Goal: Task Accomplishment & Management: Manage account settings

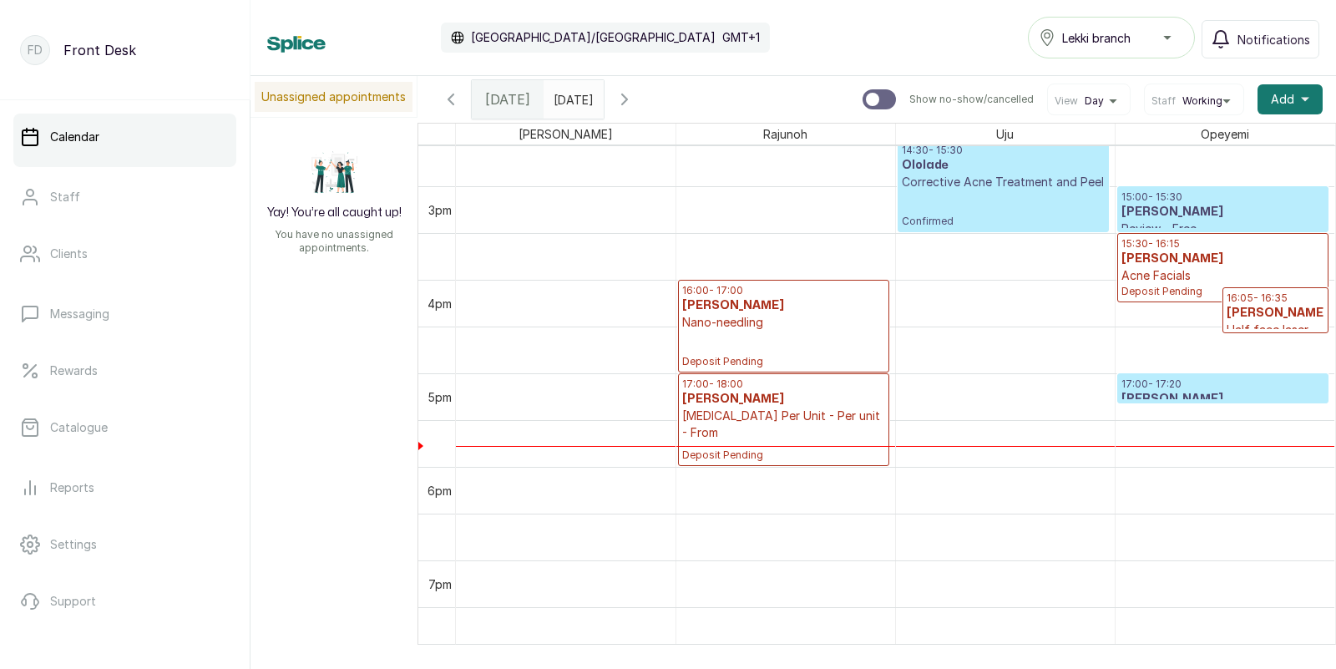
scroll to position [1409, 0]
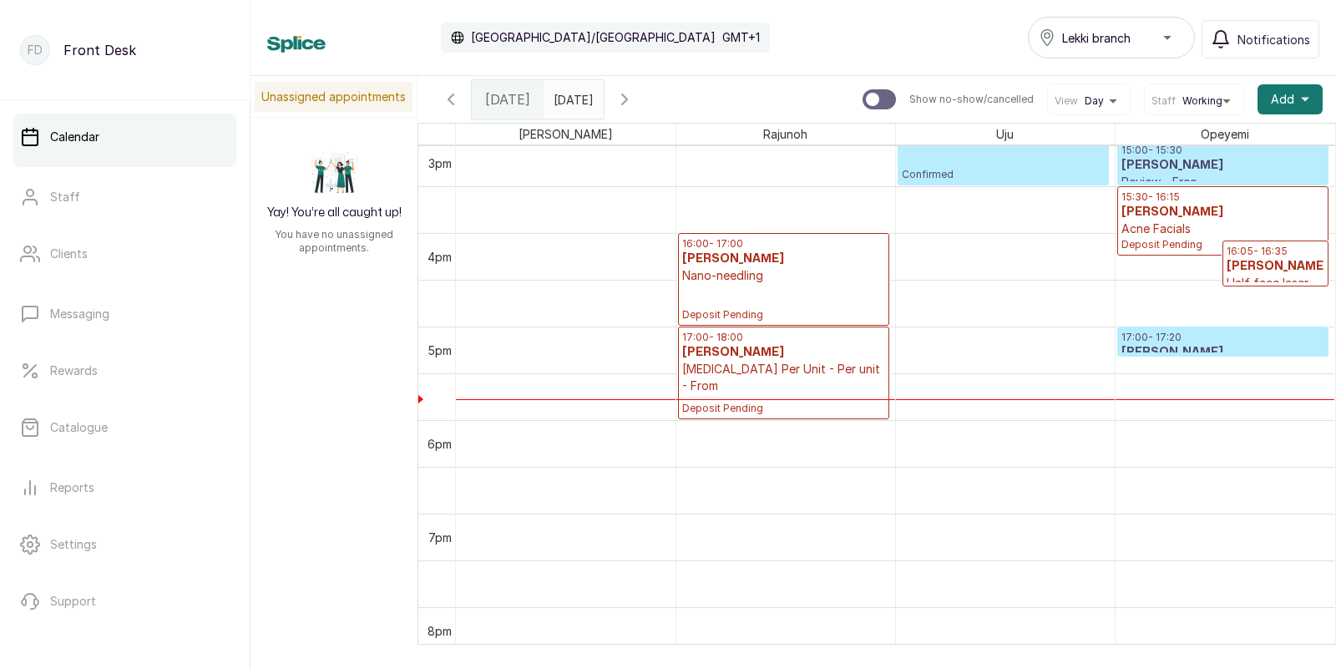
click at [1243, 222] on p "Acne Facials" at bounding box center [1223, 228] width 204 height 17
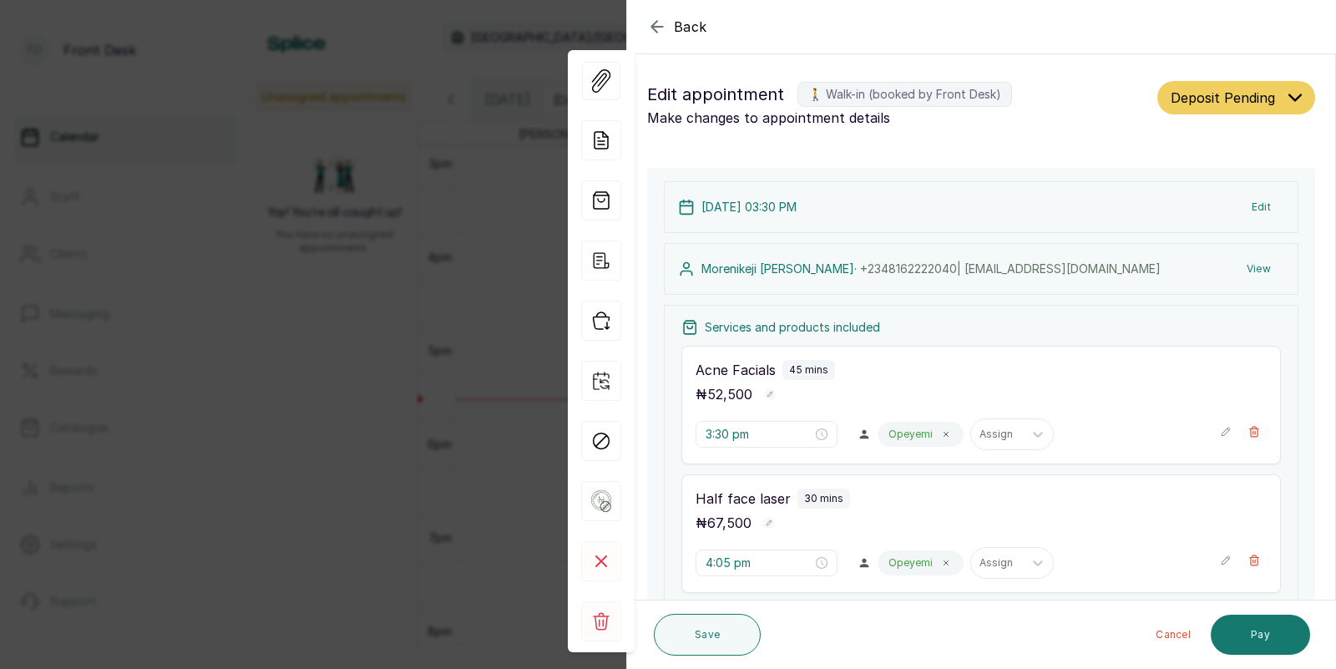
scroll to position [89, 0]
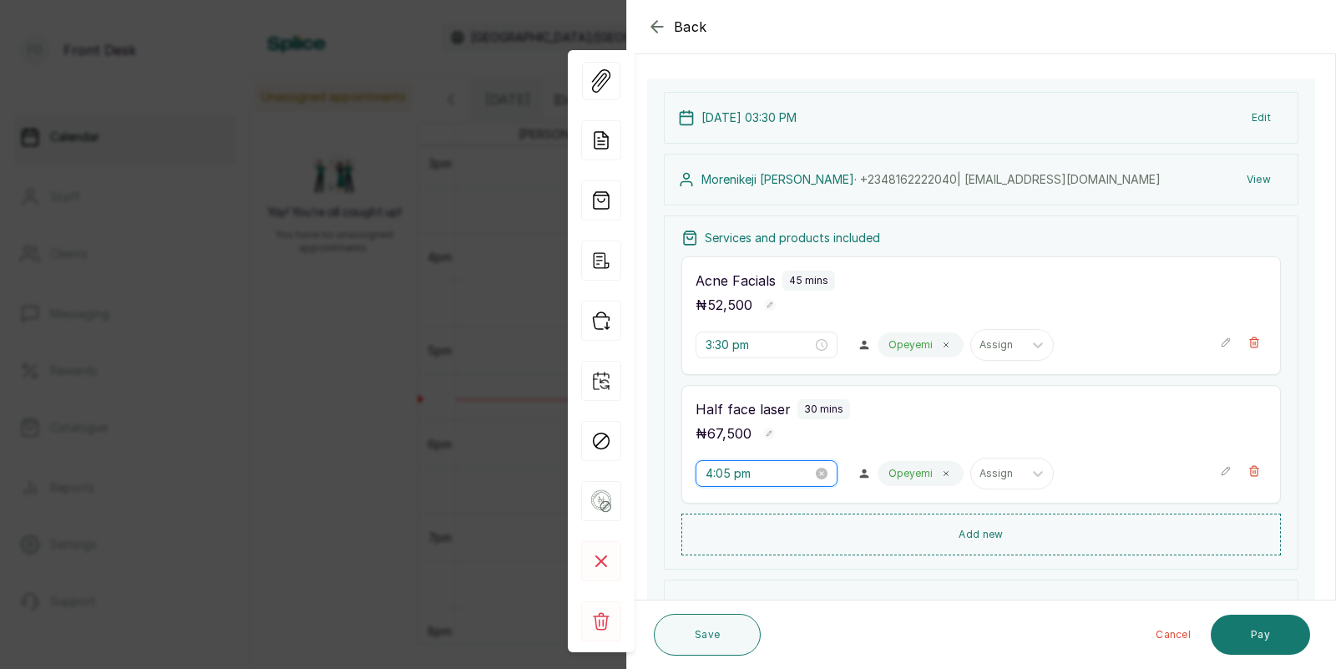
click at [738, 473] on input "4:05 pm" at bounding box center [758, 473] width 107 height 18
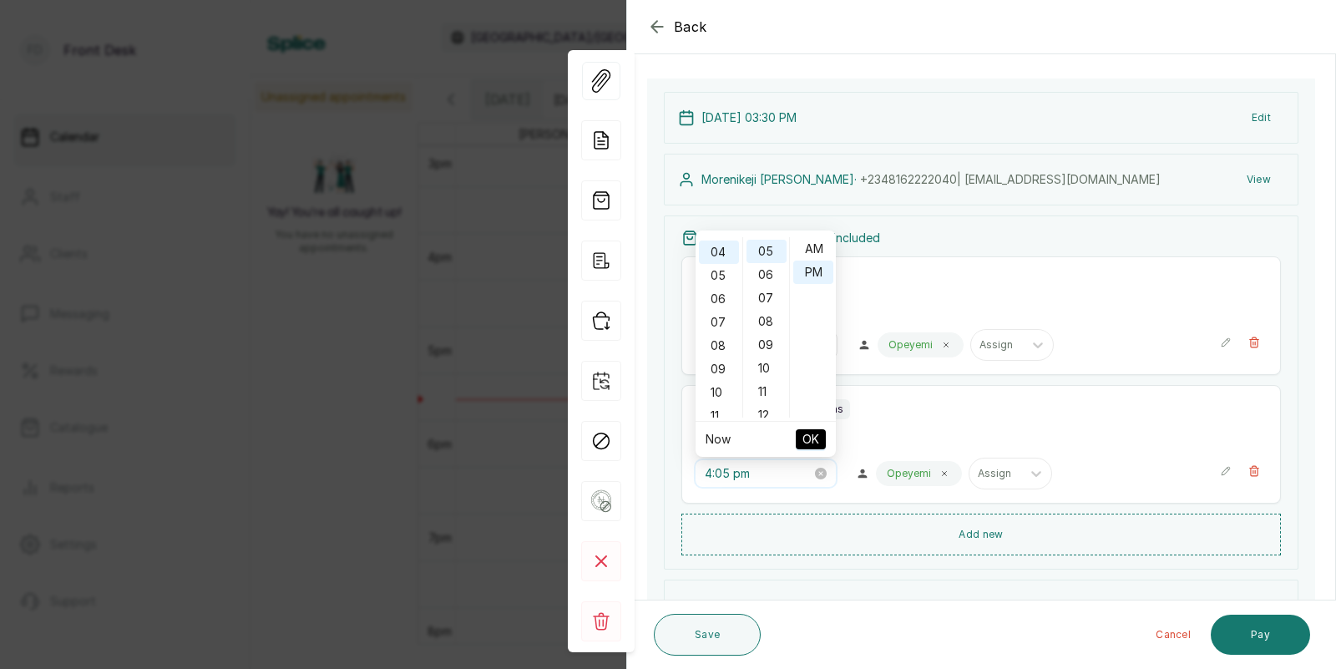
scroll to position [21, 0]
click at [763, 308] on div "15" at bounding box center [766, 317] width 40 height 23
type input "4:15 pm"
click at [808, 432] on span "OK" at bounding box center [810, 439] width 17 height 32
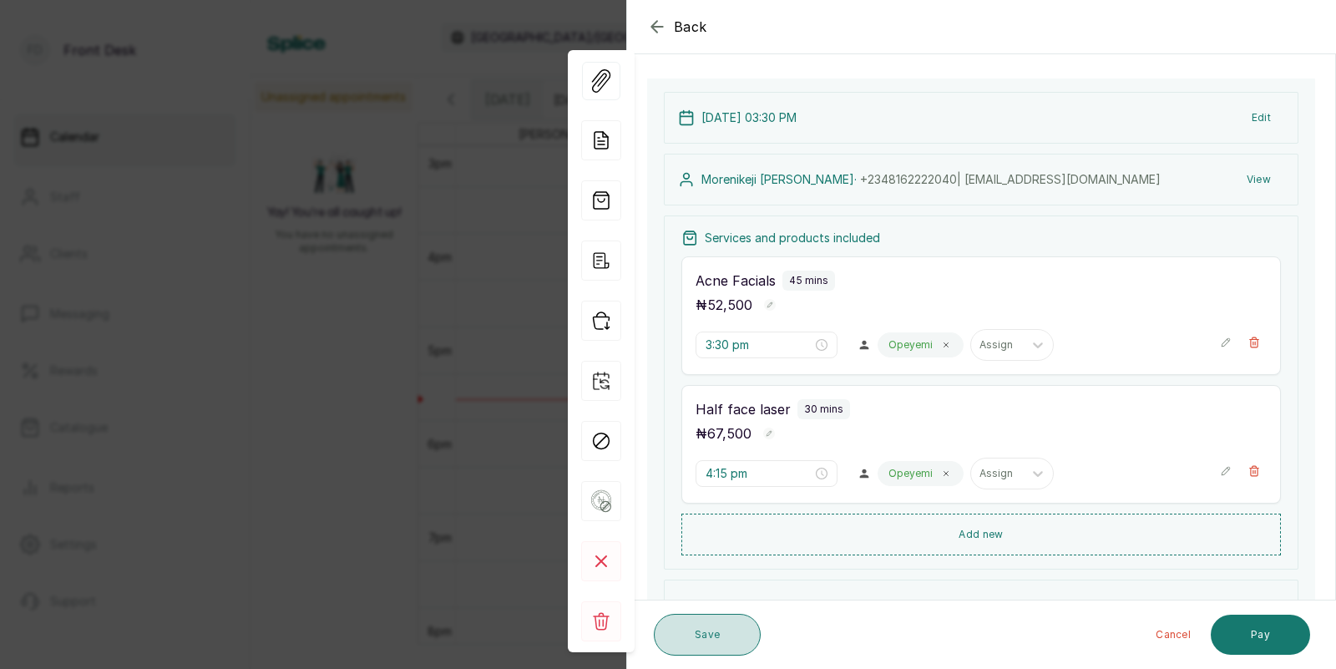
click at [700, 629] on button "Save" at bounding box center [707, 635] width 107 height 42
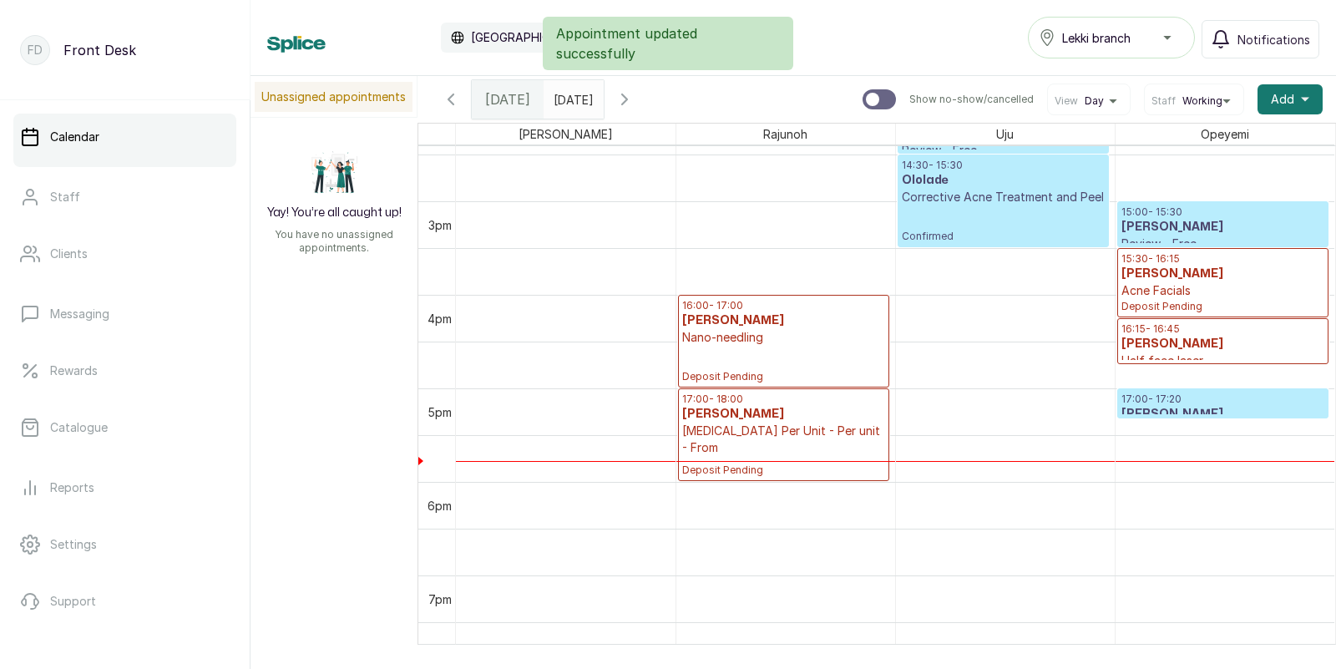
scroll to position [1304, 0]
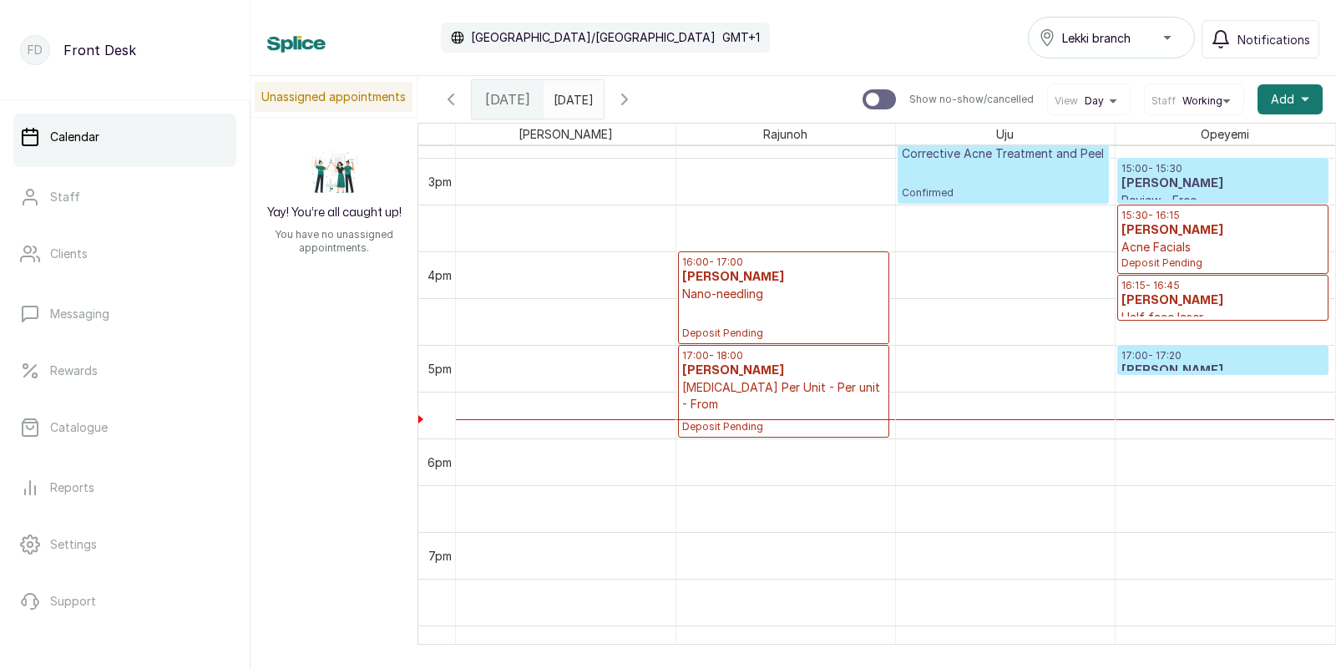
click at [634, 92] on icon "button" at bounding box center [624, 99] width 20 height 20
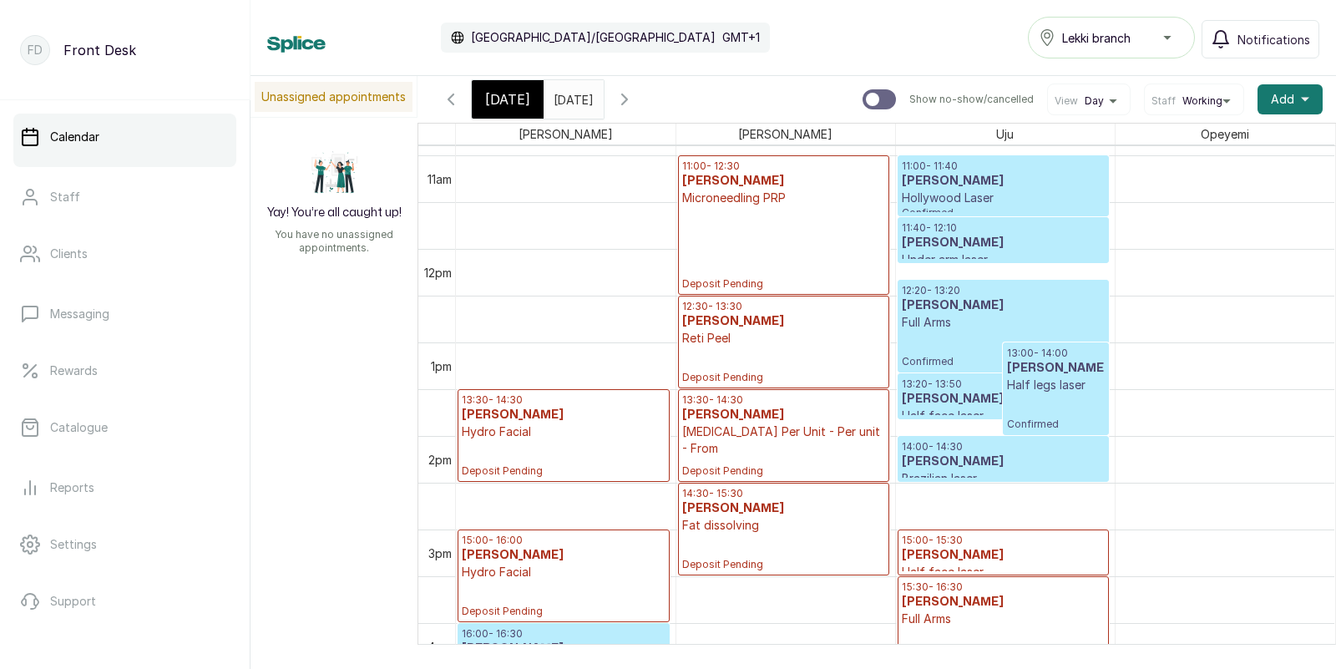
scroll to position [1024, 0]
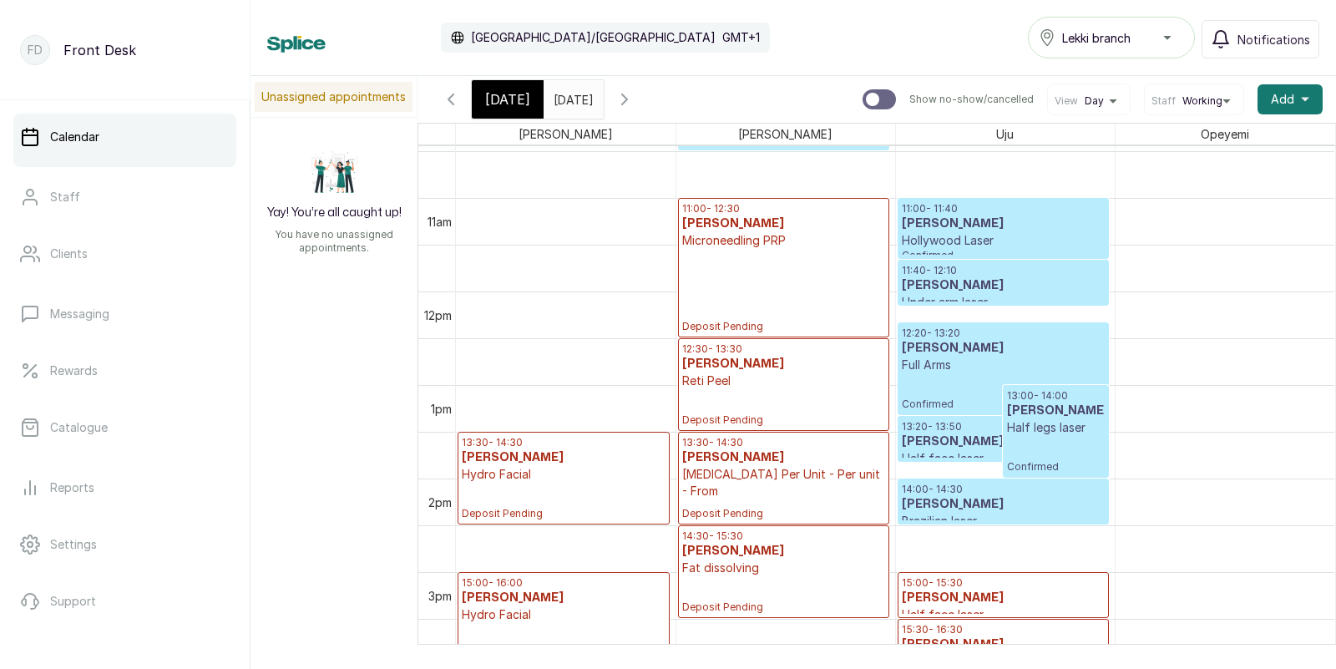
click at [774, 475] on p "[MEDICAL_DATA] Per Unit - Per unit - From" at bounding box center [783, 482] width 203 height 33
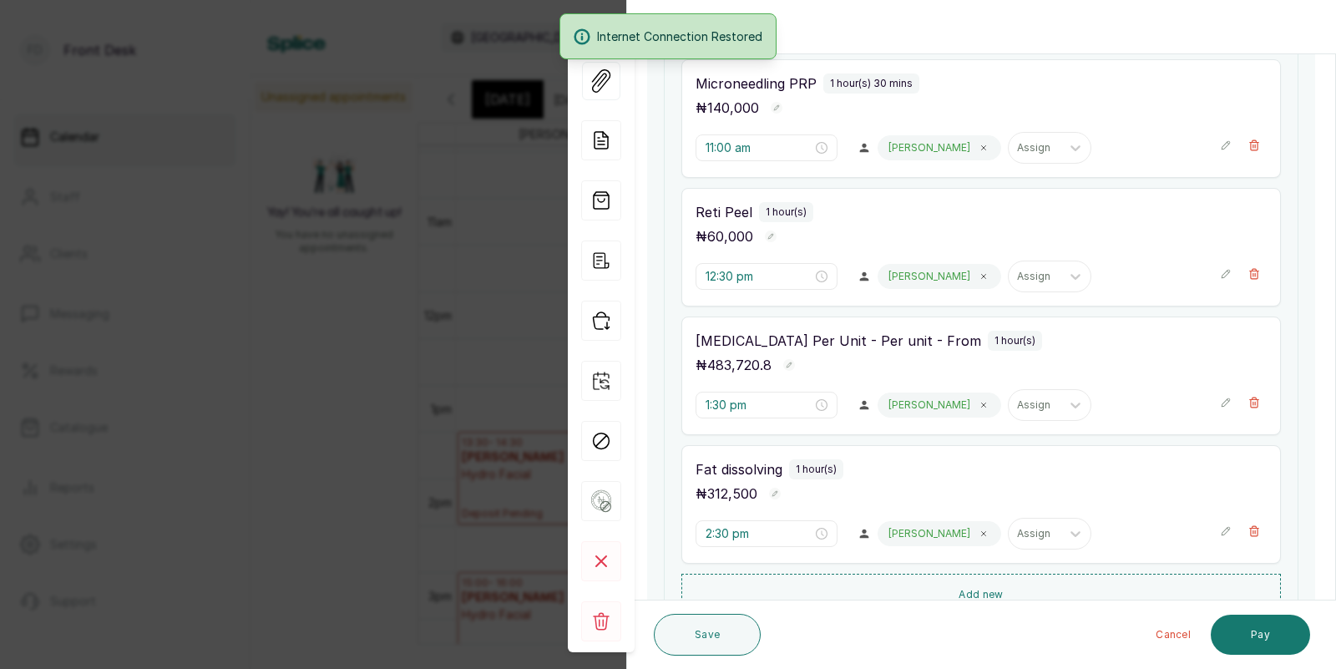
scroll to position [0, 0]
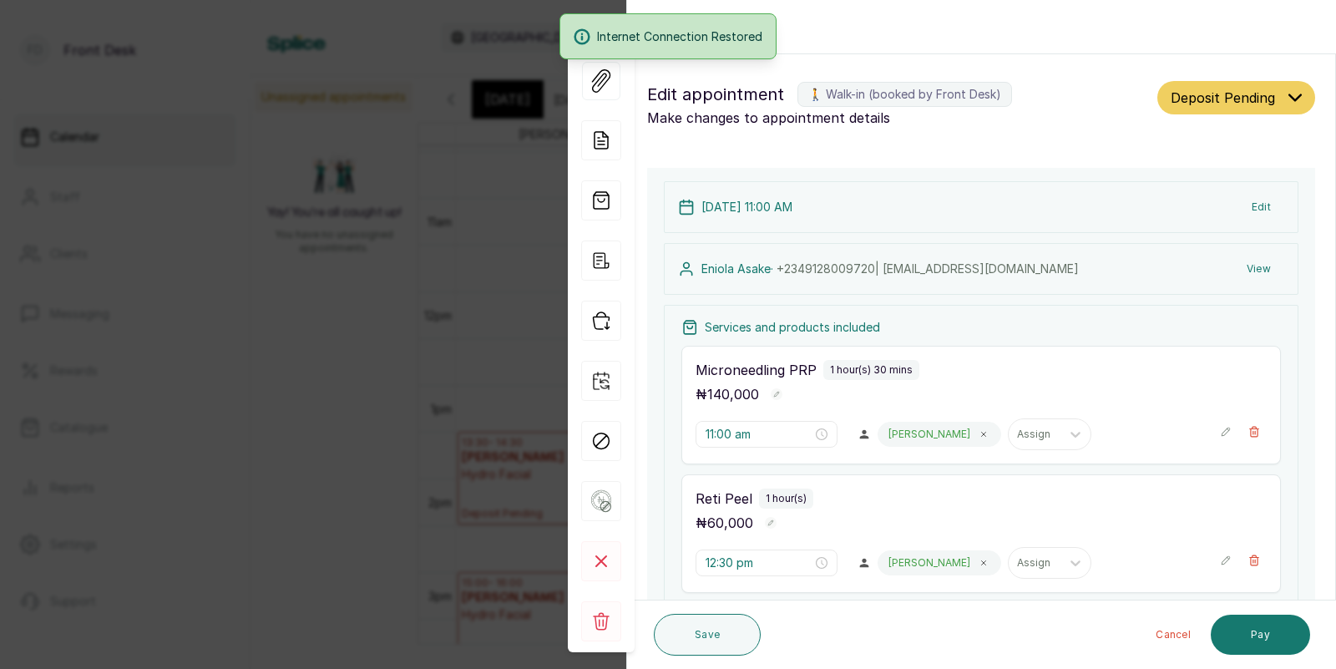
click at [406, 442] on div "Back Appointment Details Edit appointment 🚶 Walk-in (booked by Front Desk) Make…" at bounding box center [668, 334] width 1336 height 669
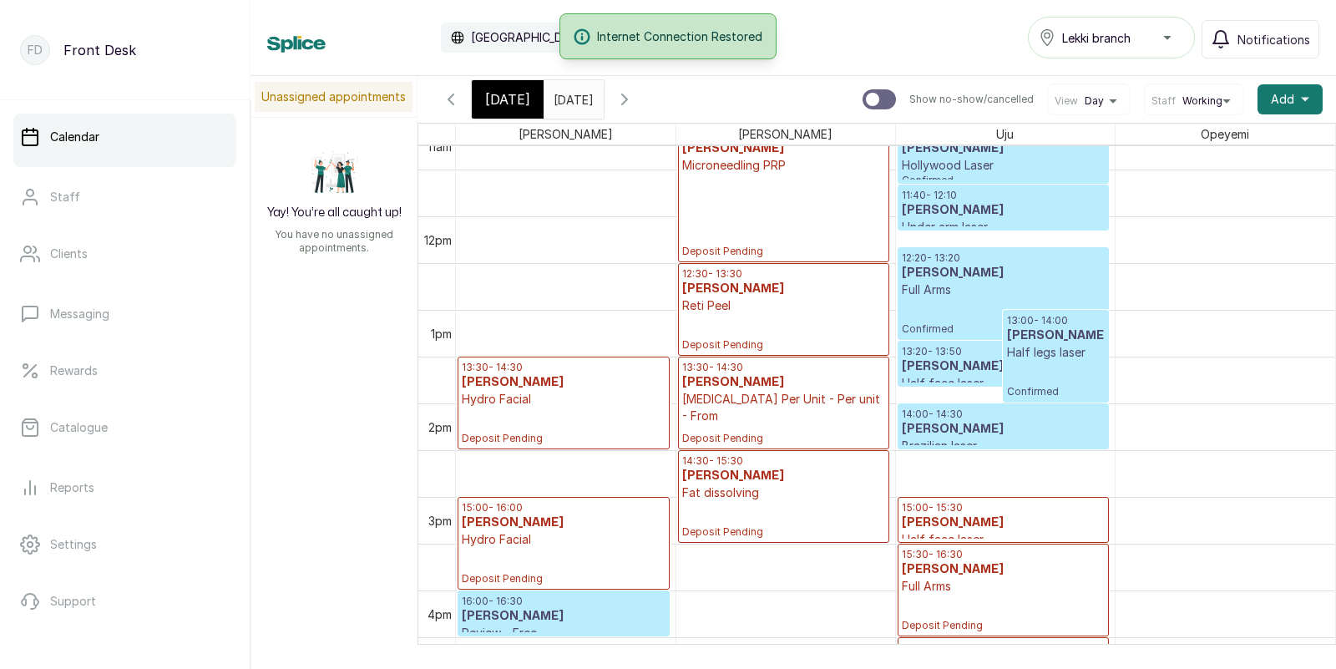
scroll to position [917, 0]
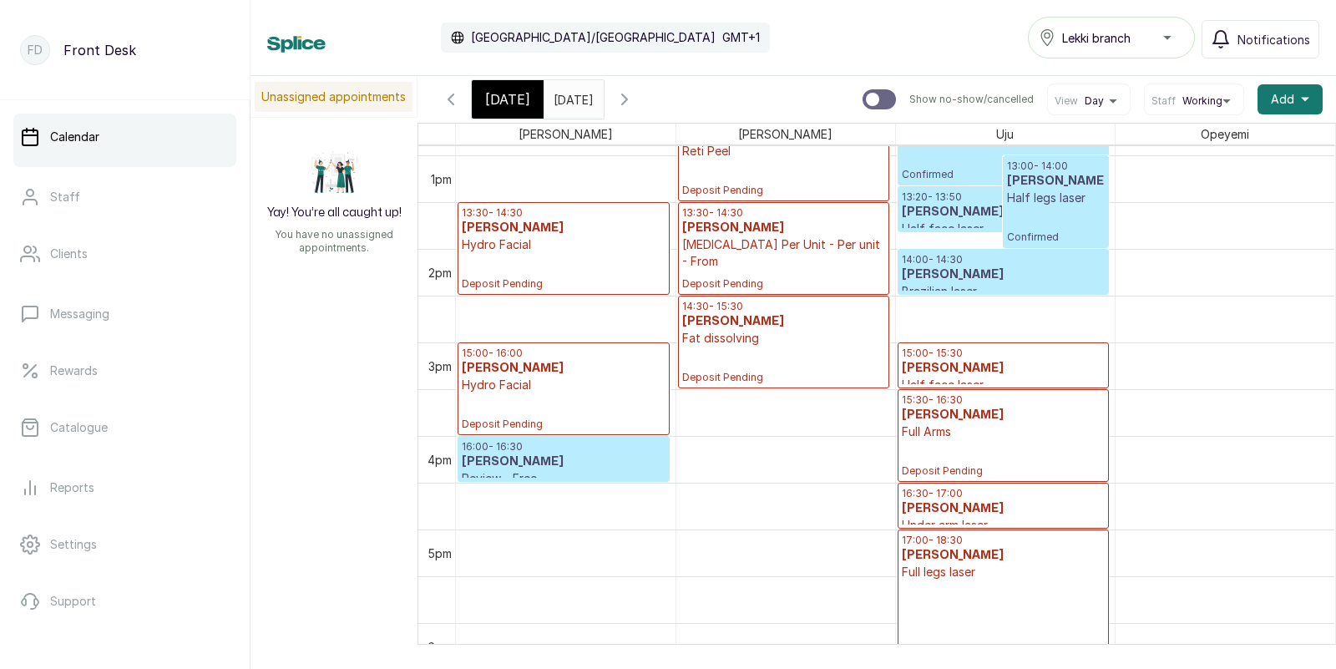
click at [589, 245] on p "Hydro Facial" at bounding box center [564, 244] width 204 height 17
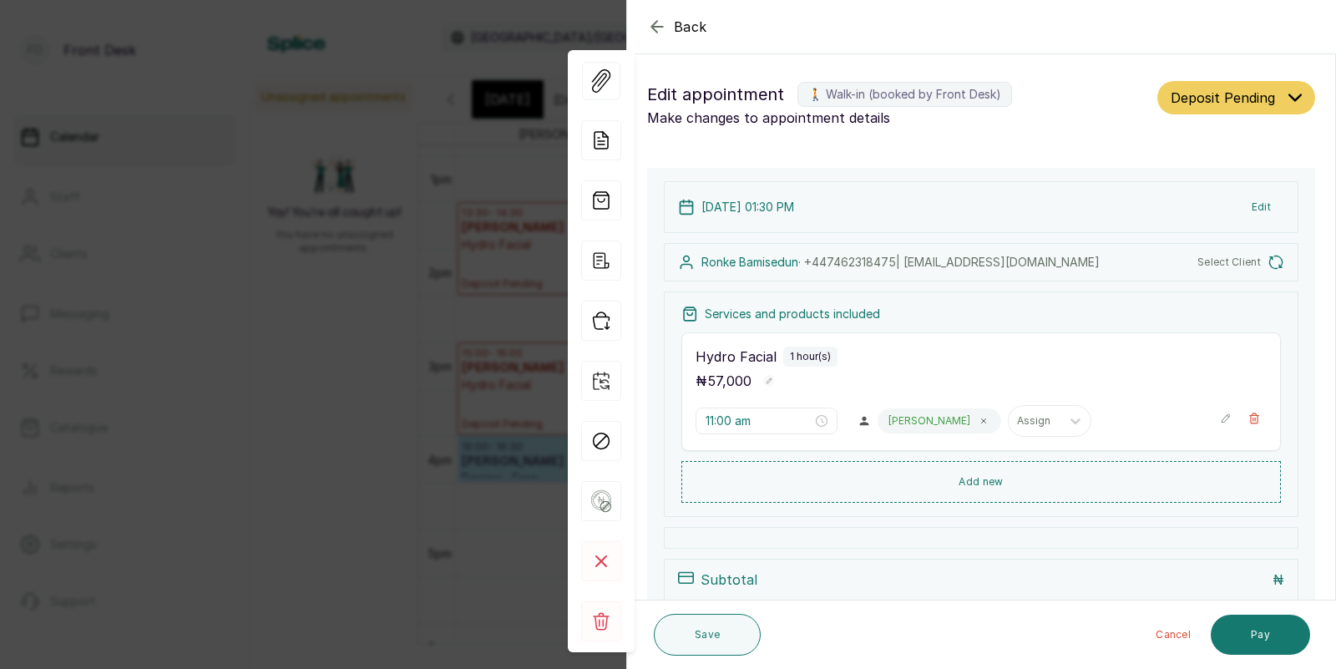
type input "1:30 pm"
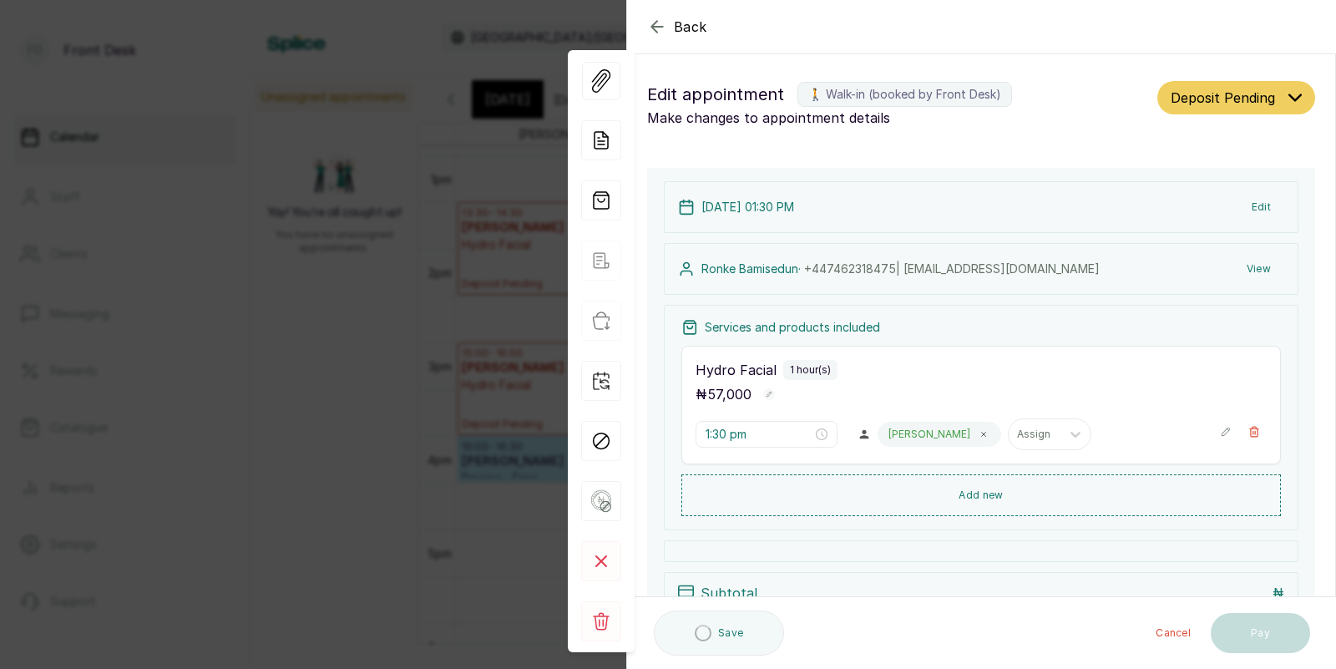
click at [1255, 262] on button "View" at bounding box center [1258, 269] width 51 height 30
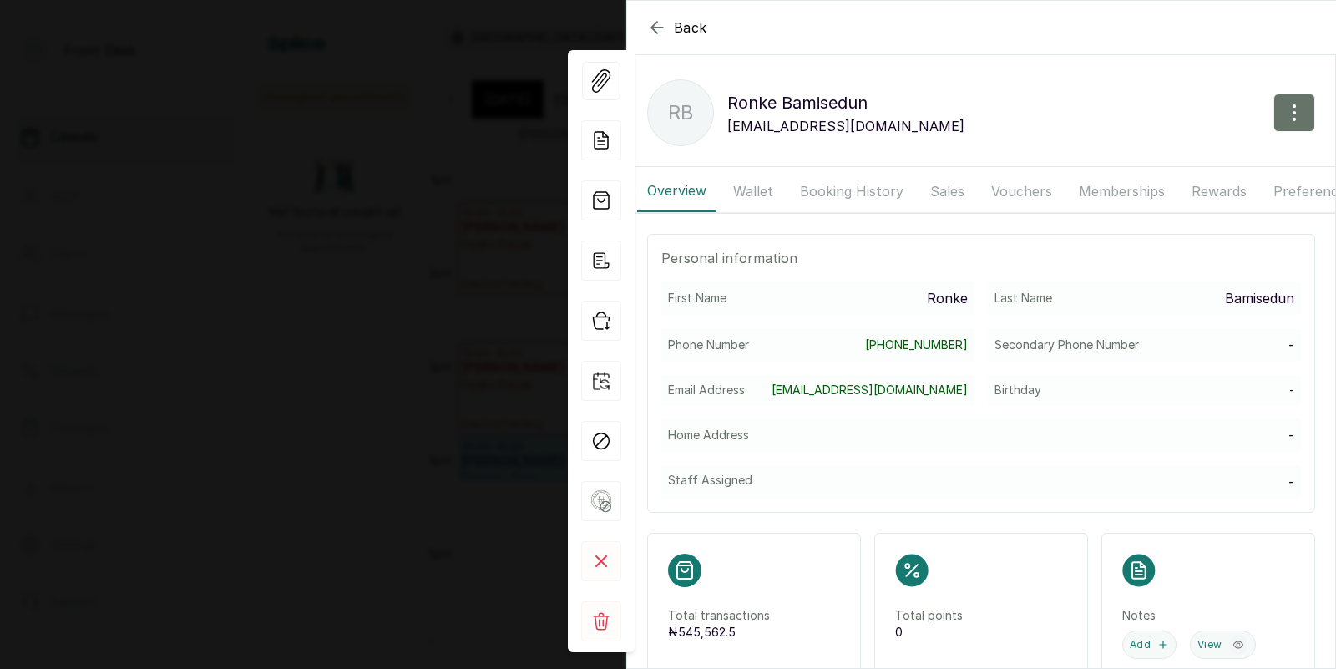
click at [376, 248] on div "Back [PERSON_NAME] [PERSON_NAME] [EMAIL_ADDRESS][DOMAIN_NAME] Overview Wallet B…" at bounding box center [668, 334] width 1336 height 669
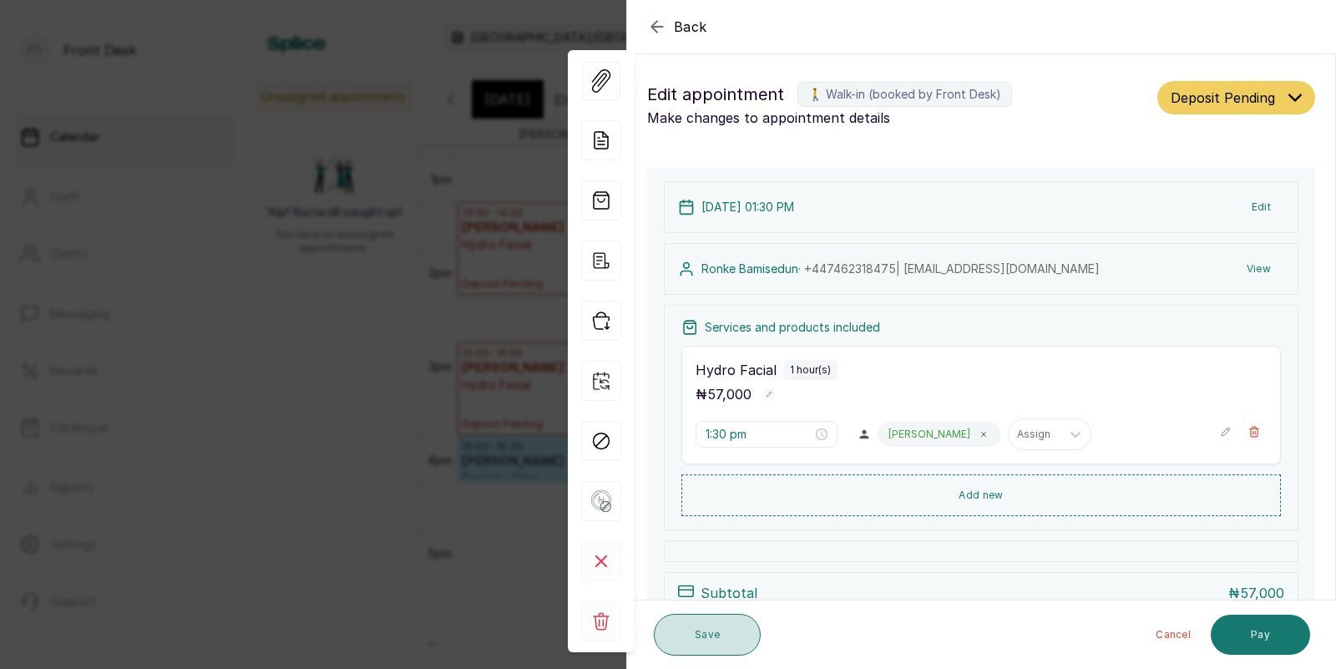
click at [705, 629] on button "Save" at bounding box center [707, 635] width 107 height 42
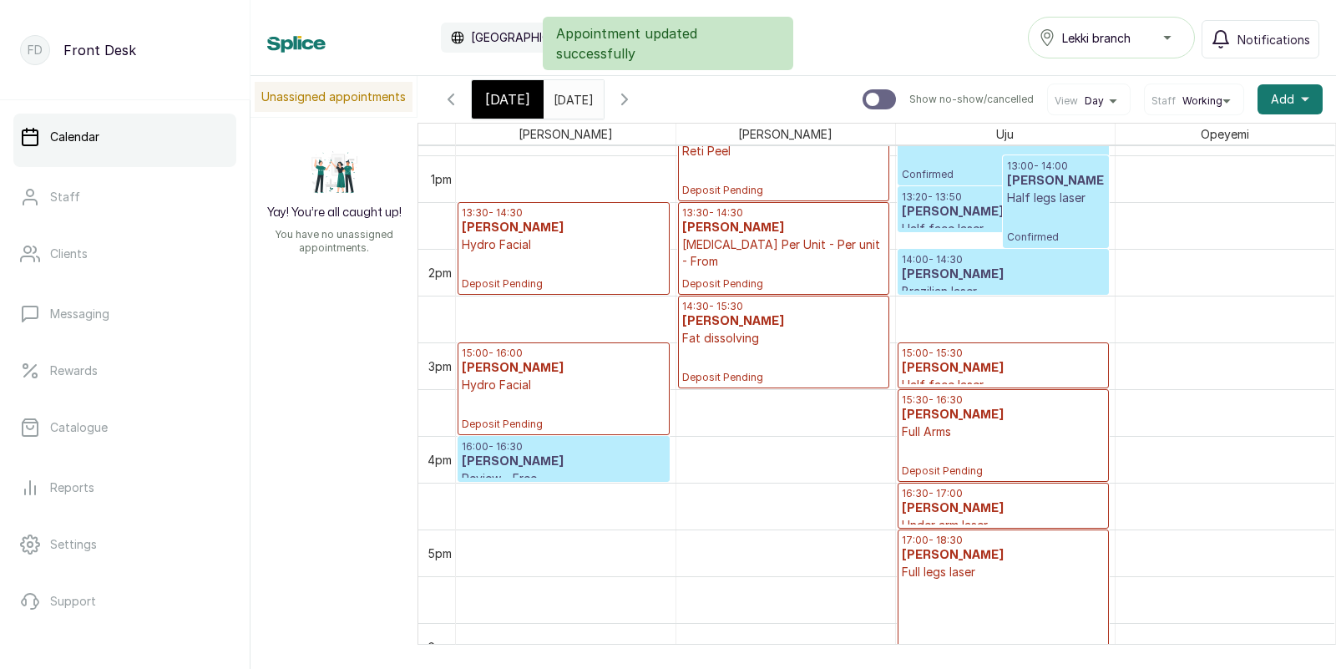
click at [543, 232] on h3 "[PERSON_NAME]" at bounding box center [564, 228] width 204 height 17
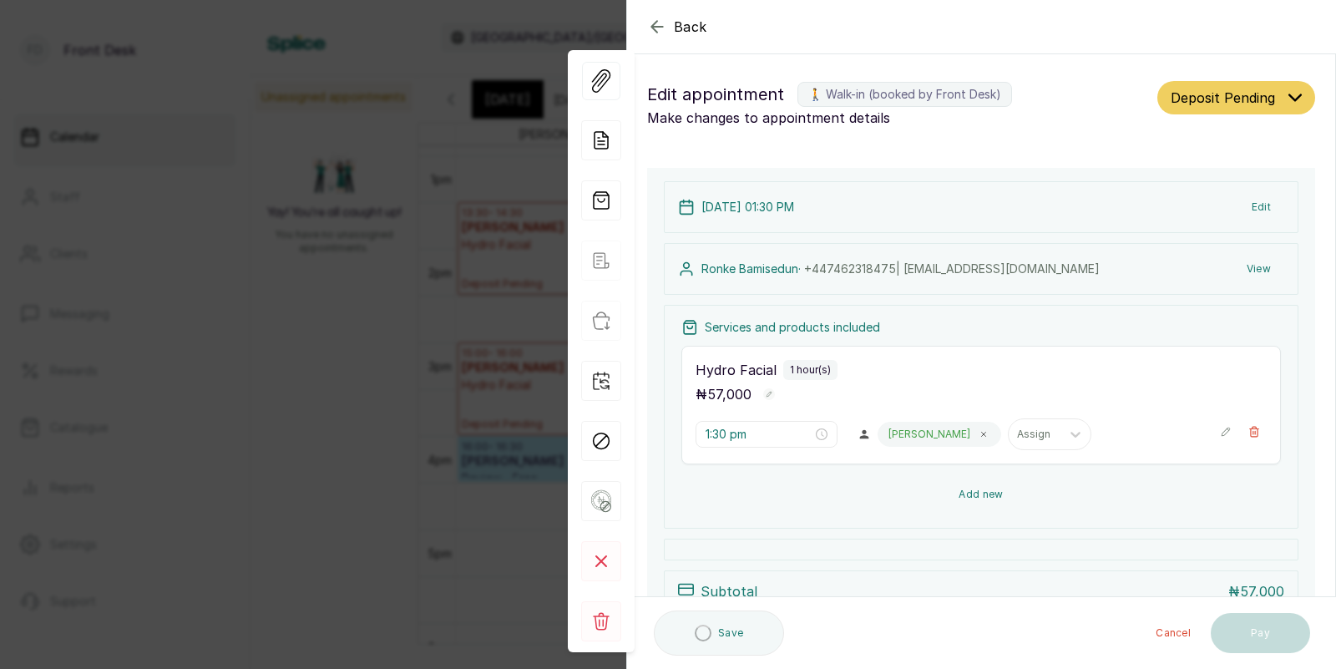
click at [983, 492] on button "Add new" at bounding box center [980, 494] width 599 height 40
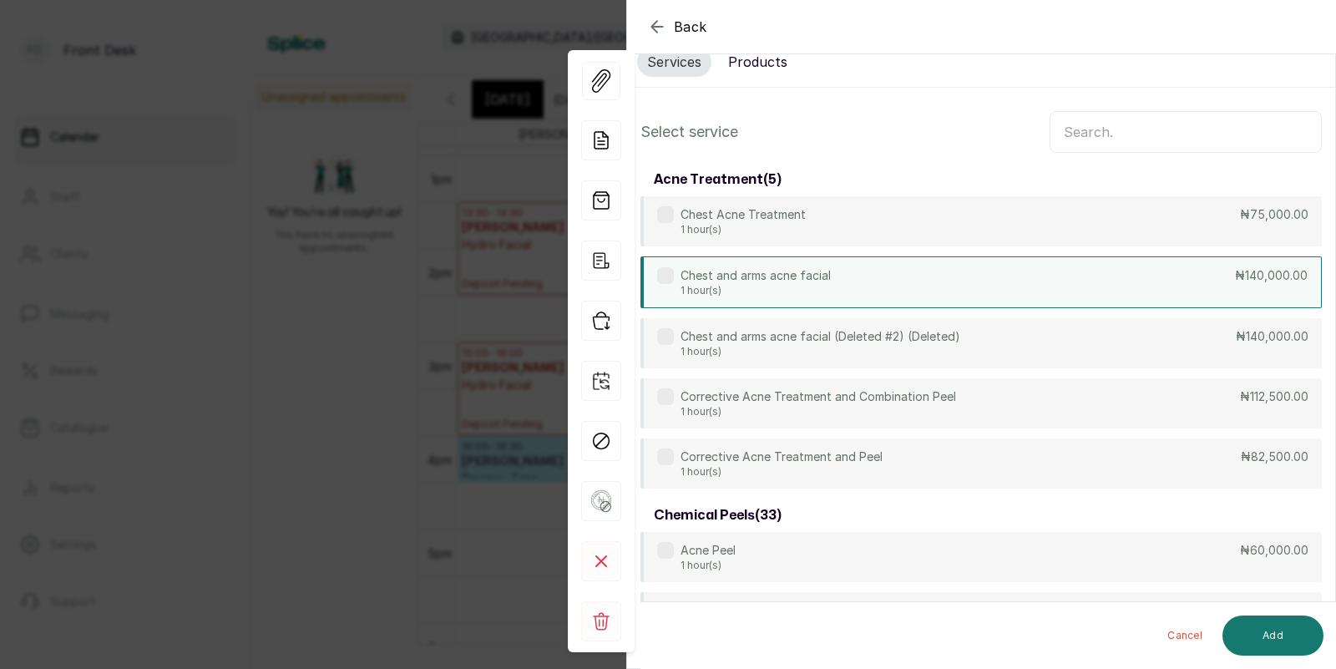
scroll to position [0, 0]
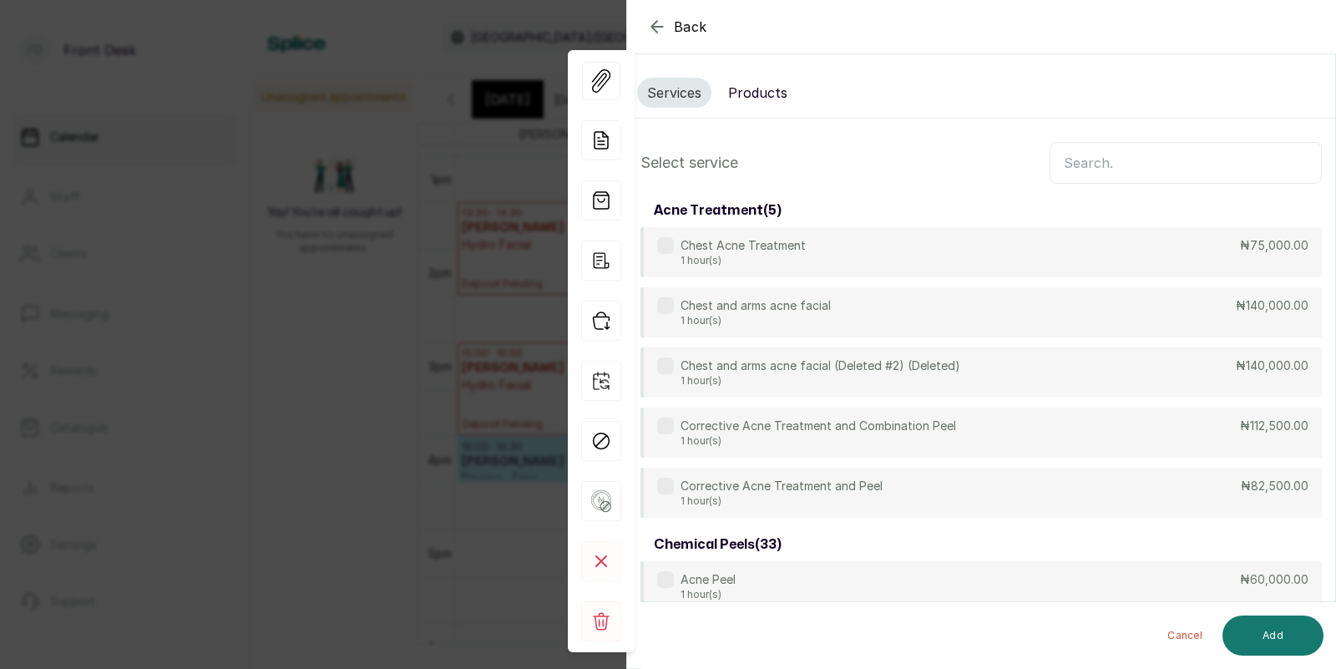
click at [1104, 164] on input "text" at bounding box center [1185, 163] width 272 height 42
click at [659, 23] on icon "button" at bounding box center [657, 27] width 20 height 20
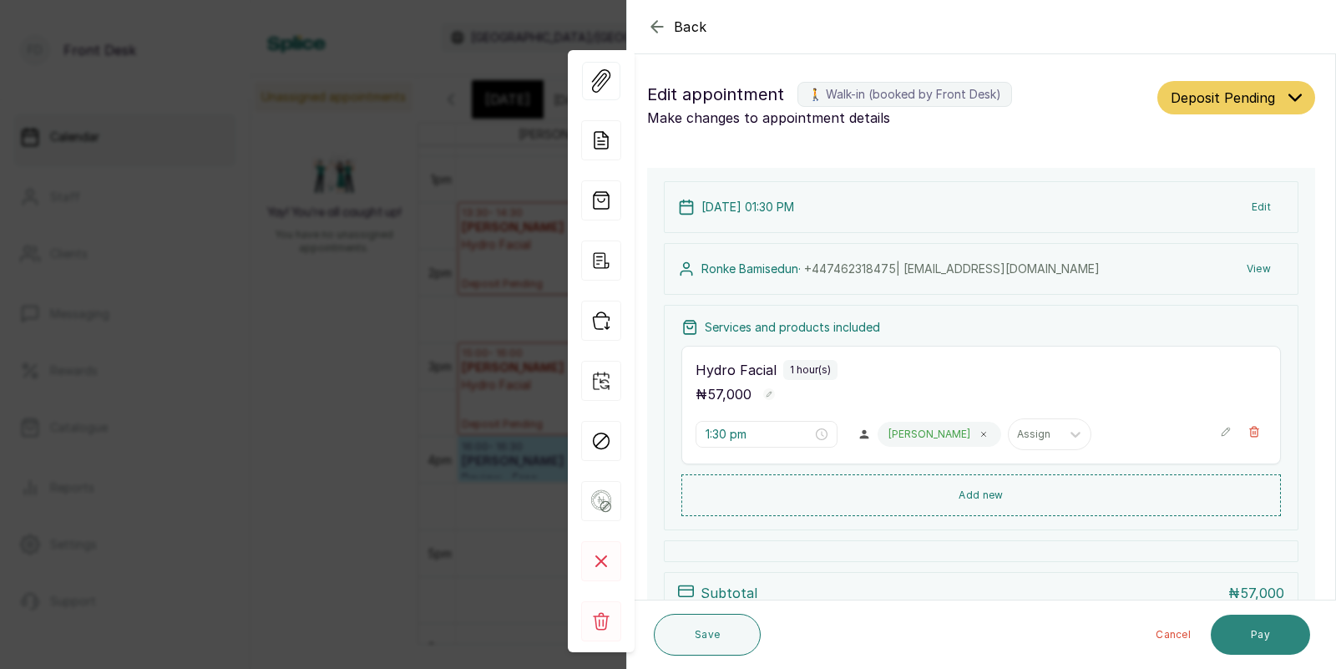
click at [1251, 627] on button "Pay" at bounding box center [1260, 634] width 99 height 40
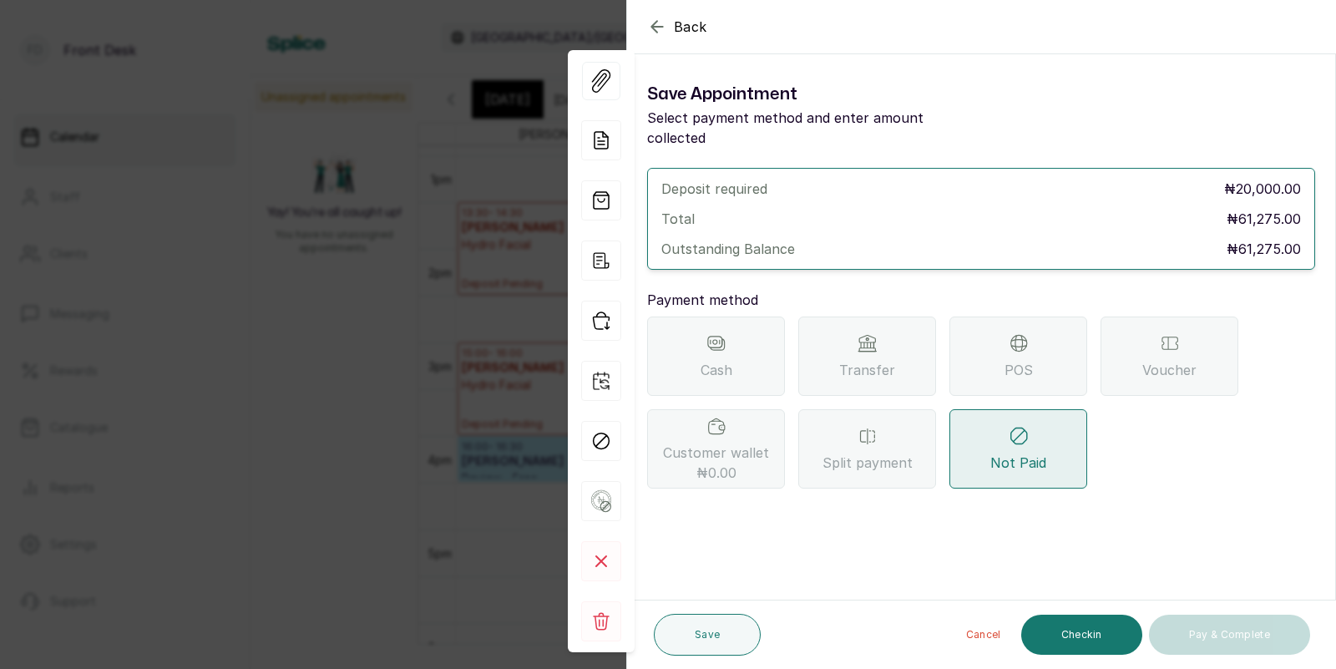
click at [870, 333] on div "Transfer" at bounding box center [867, 355] width 138 height 79
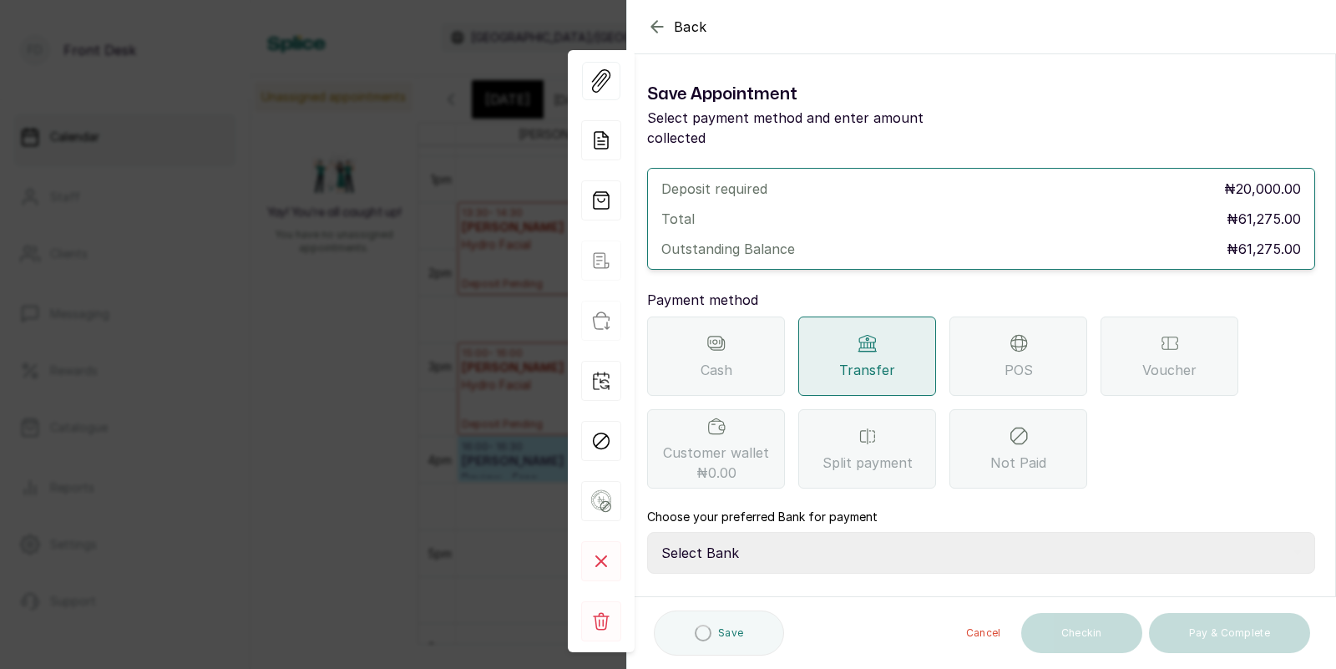
scroll to position [114, 0]
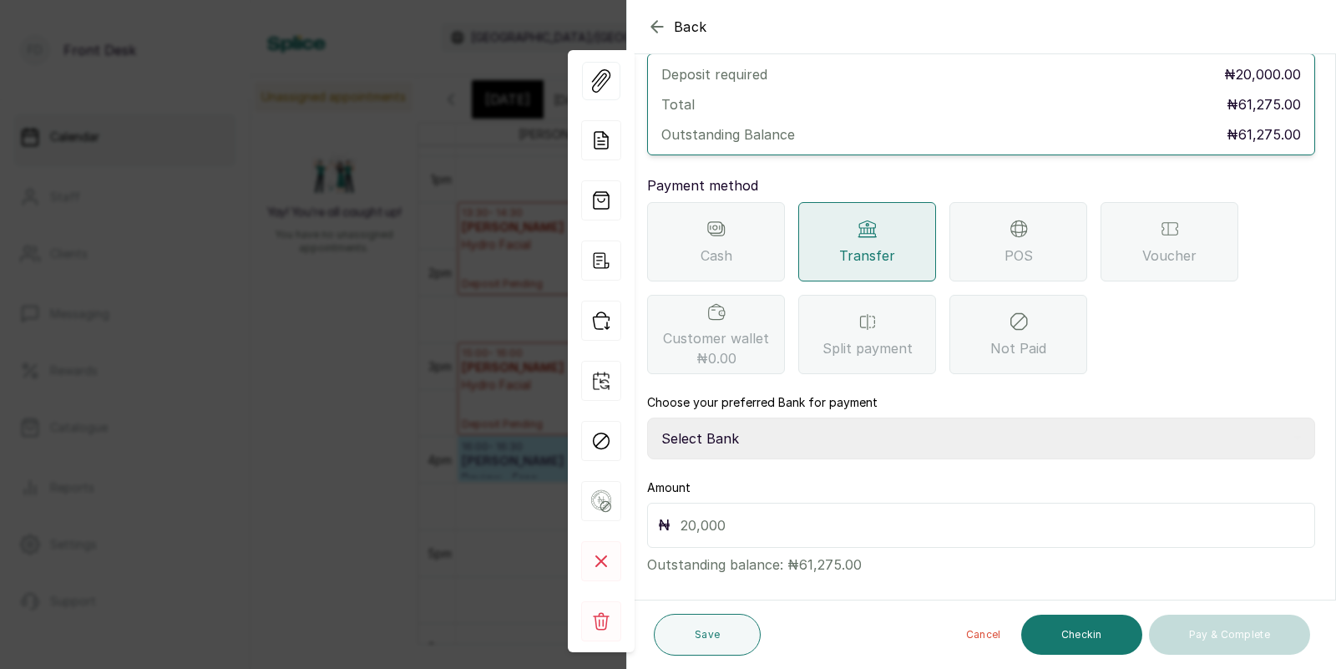
click at [774, 417] on select "Select Bank [PERSON_NAME] Fairmoney Microfinance Bank SKN ANALYTICS MED AESTH. …" at bounding box center [981, 438] width 668 height 42
select select "43272bc0-21c6-4b19-b9fb-c2093b8603c2"
click at [735, 513] on input "text" at bounding box center [992, 524] width 624 height 23
type input "20,000"
click at [719, 634] on button "Save" at bounding box center [707, 635] width 107 height 42
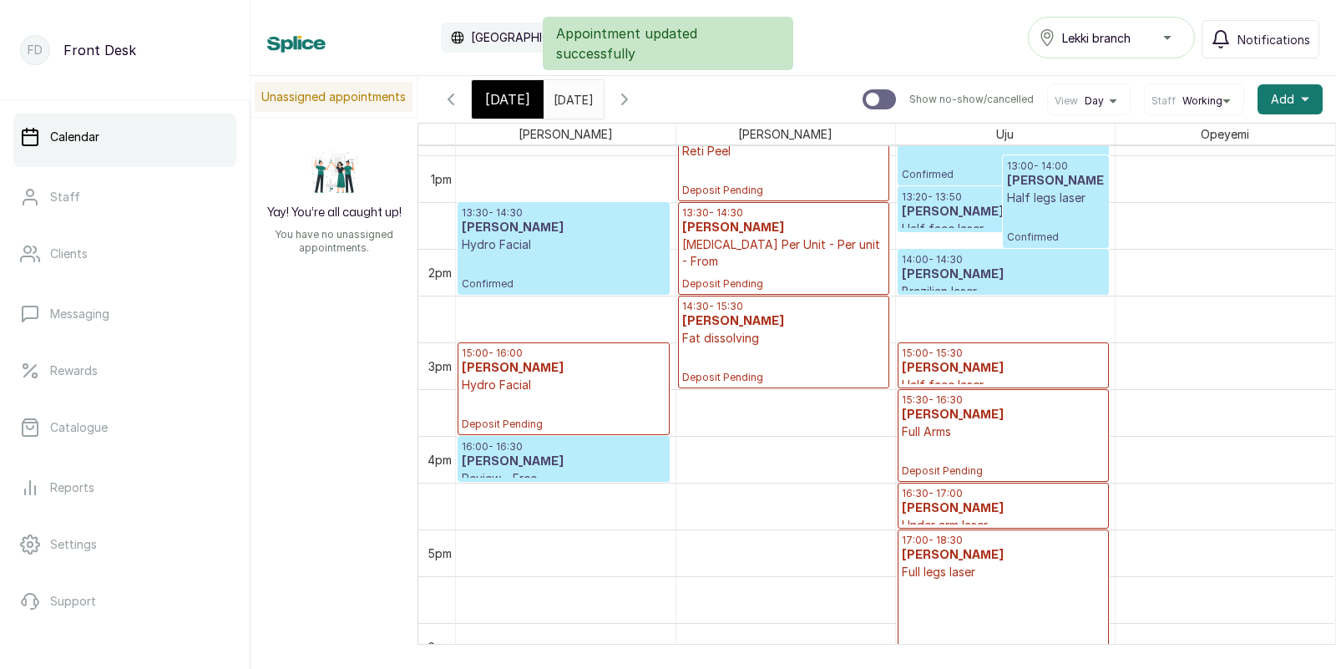
click at [571, 101] on input "text" at bounding box center [557, 95] width 27 height 28
type input "dd/MM/yyyy"
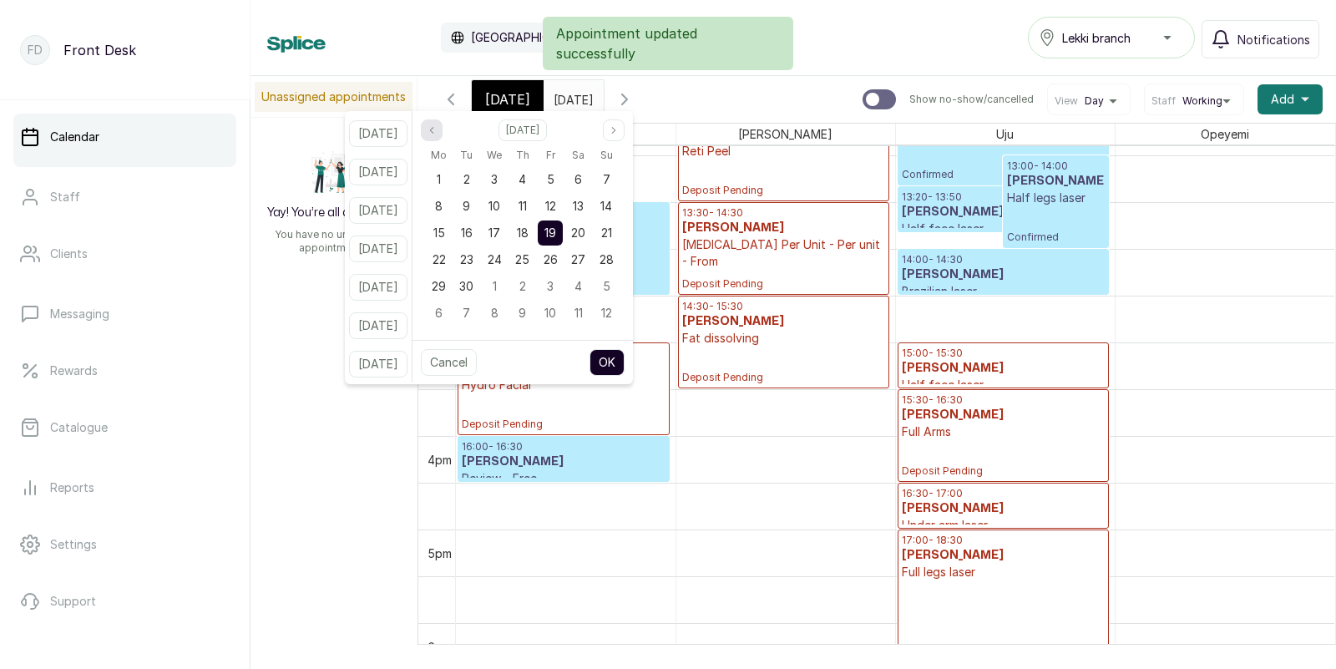
click at [437, 127] on icon "page previous" at bounding box center [432, 130] width 10 height 10
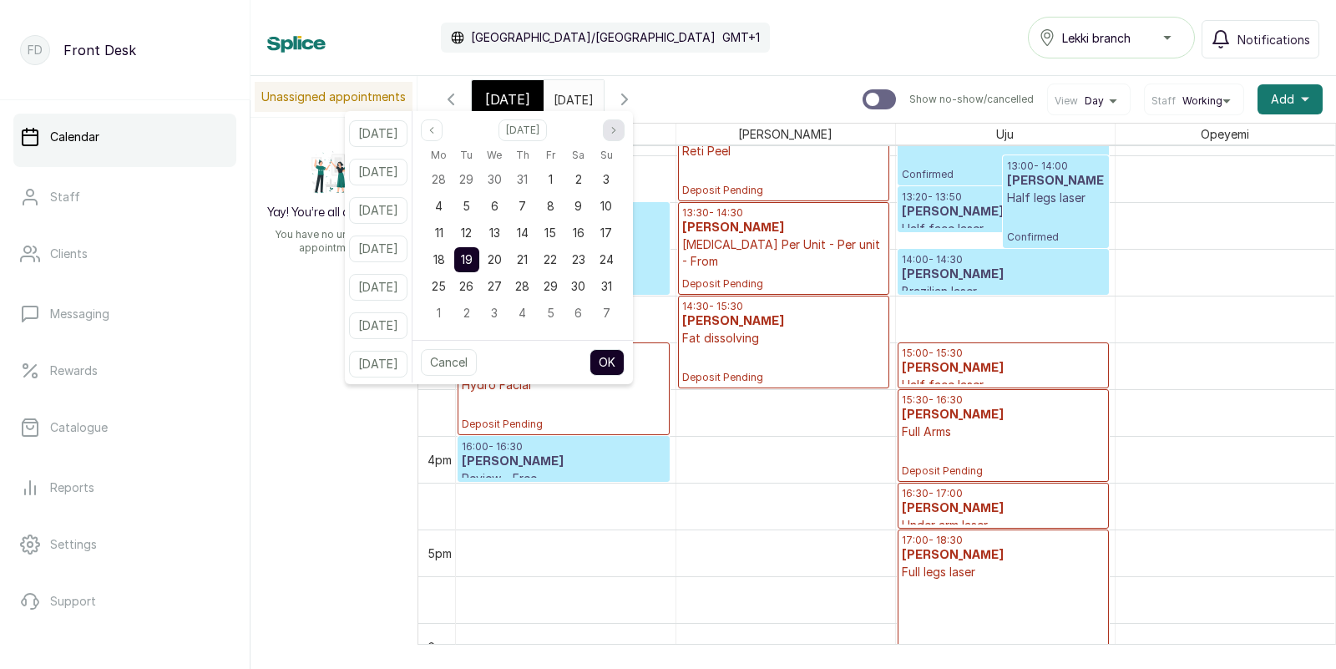
click at [619, 129] on icon "page next" at bounding box center [614, 130] width 10 height 10
click at [556, 204] on span "12" at bounding box center [550, 206] width 11 height 14
click at [624, 351] on button "OK" at bounding box center [606, 362] width 35 height 27
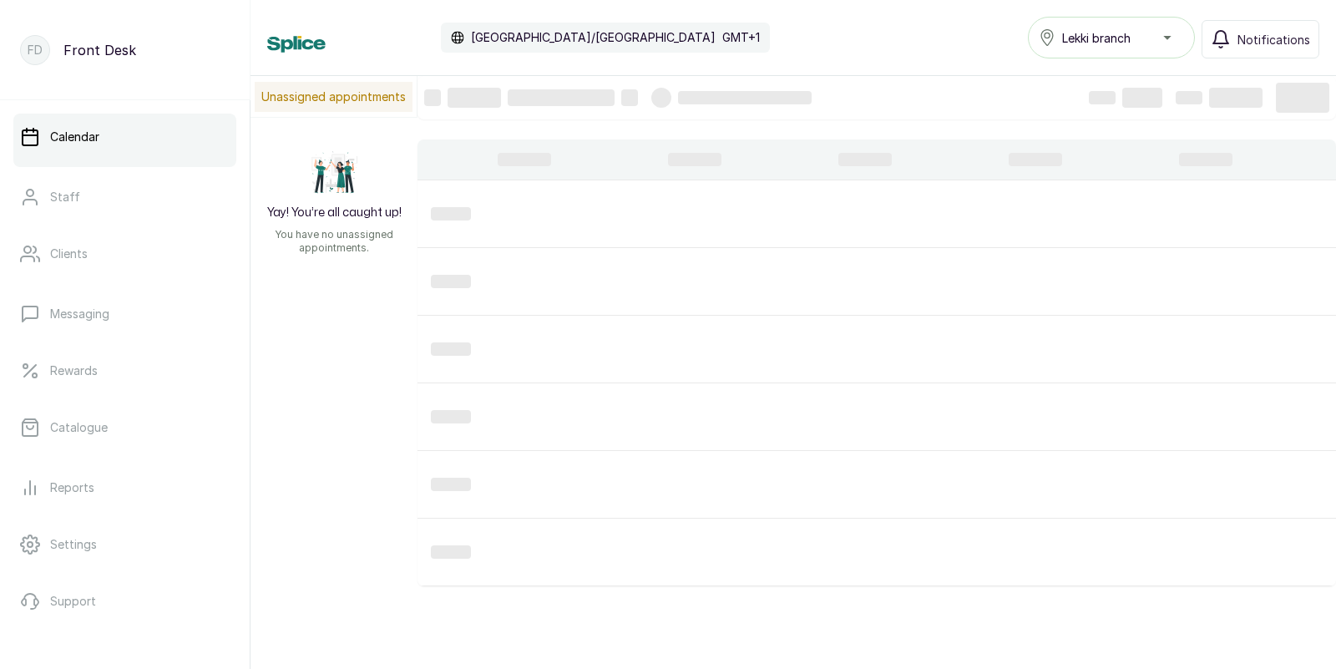
type input "[DATE]"
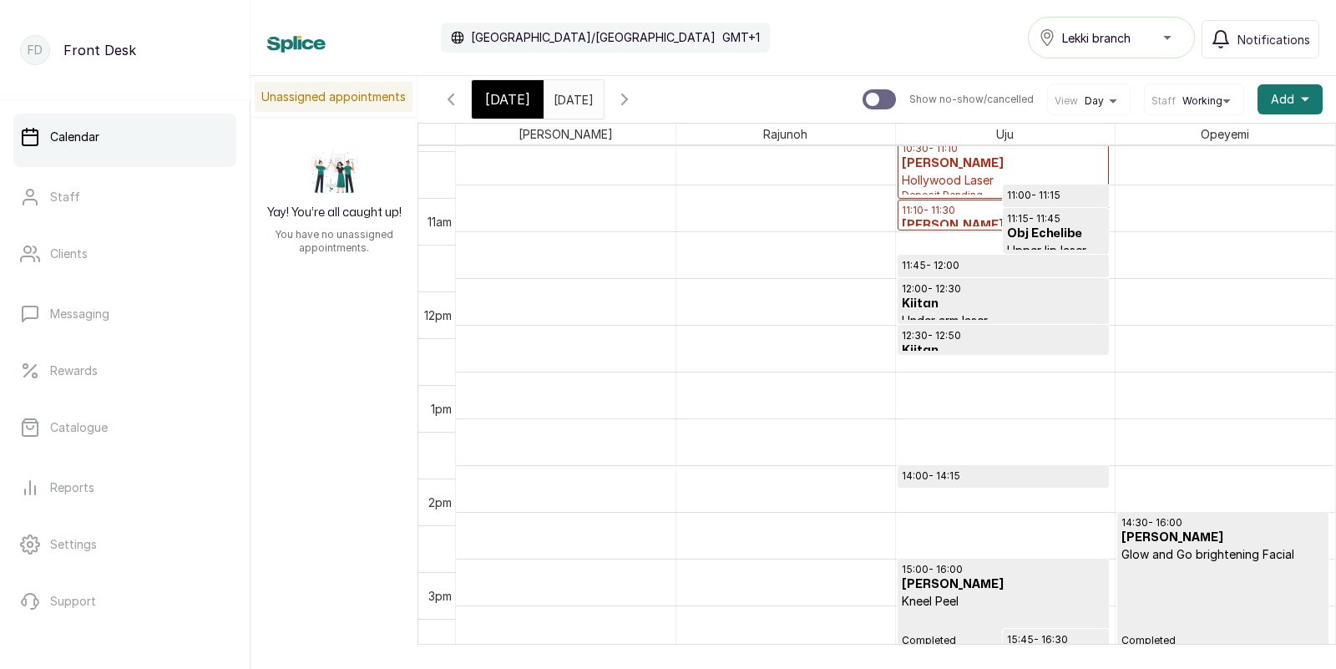
scroll to position [990, 0]
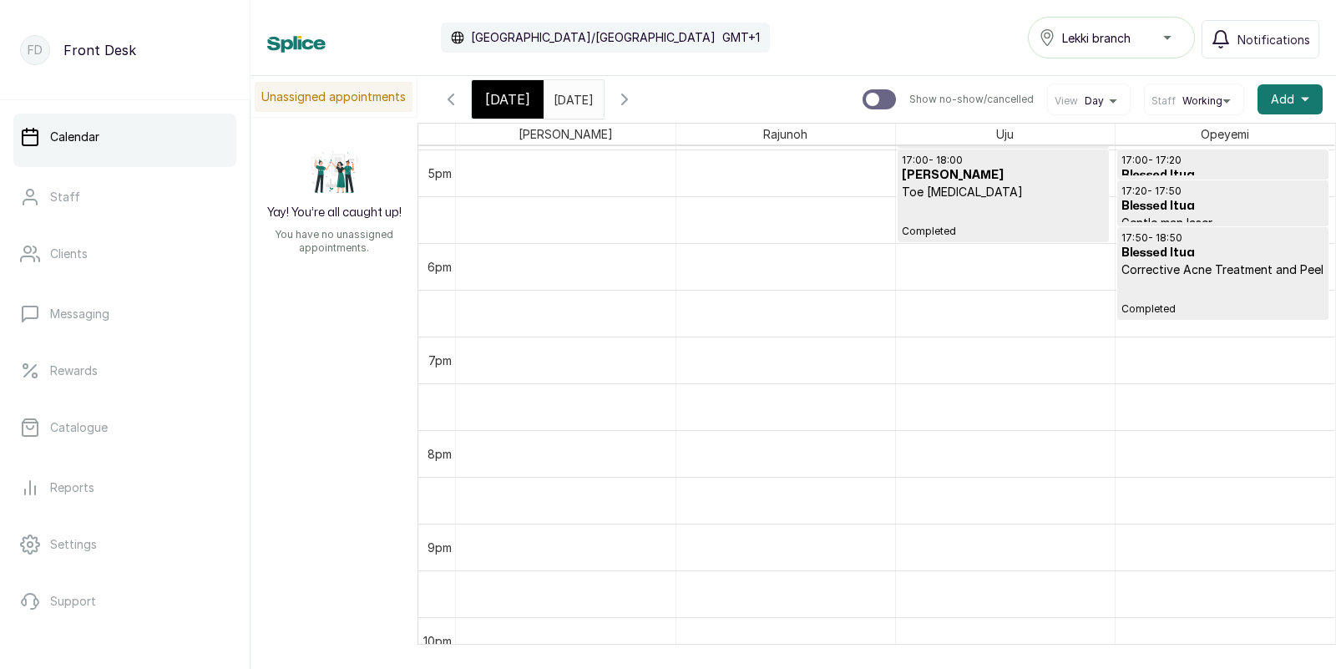
click at [878, 95] on div at bounding box center [872, 99] width 13 height 13
click at [862, 89] on input "Show no-show/cancelled" at bounding box center [862, 88] width 1 height 1
checkbox input "true"
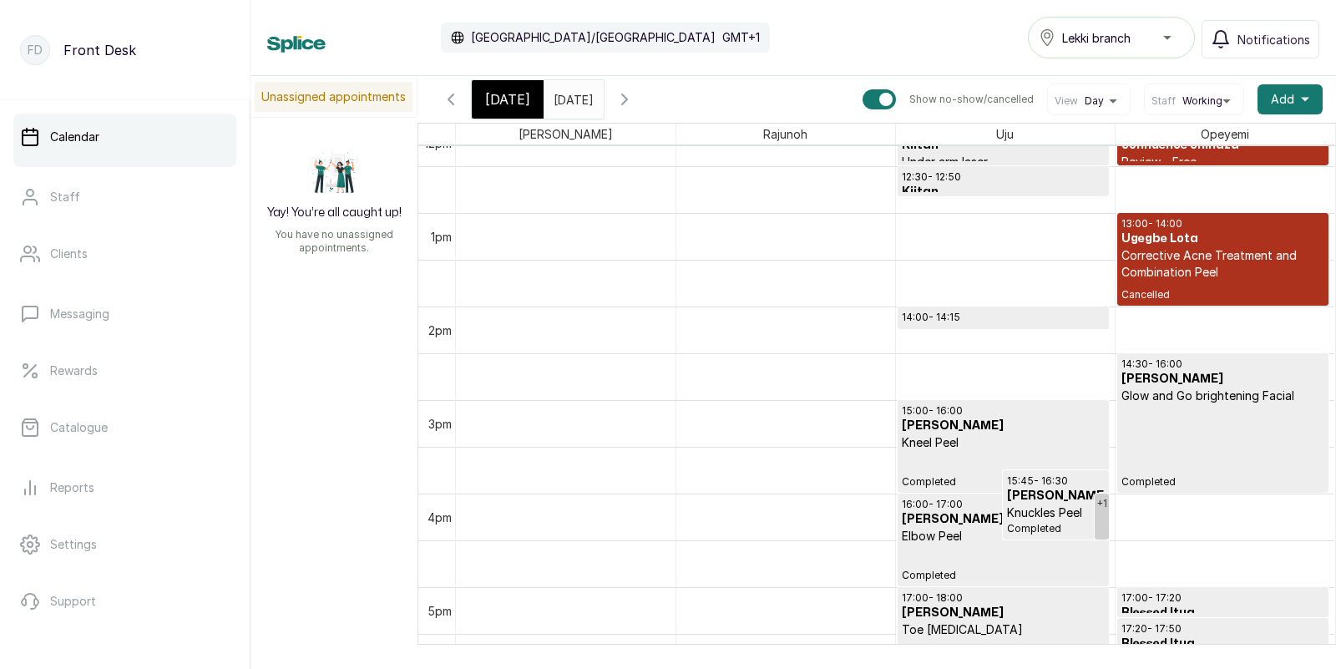
scroll to position [961, 0]
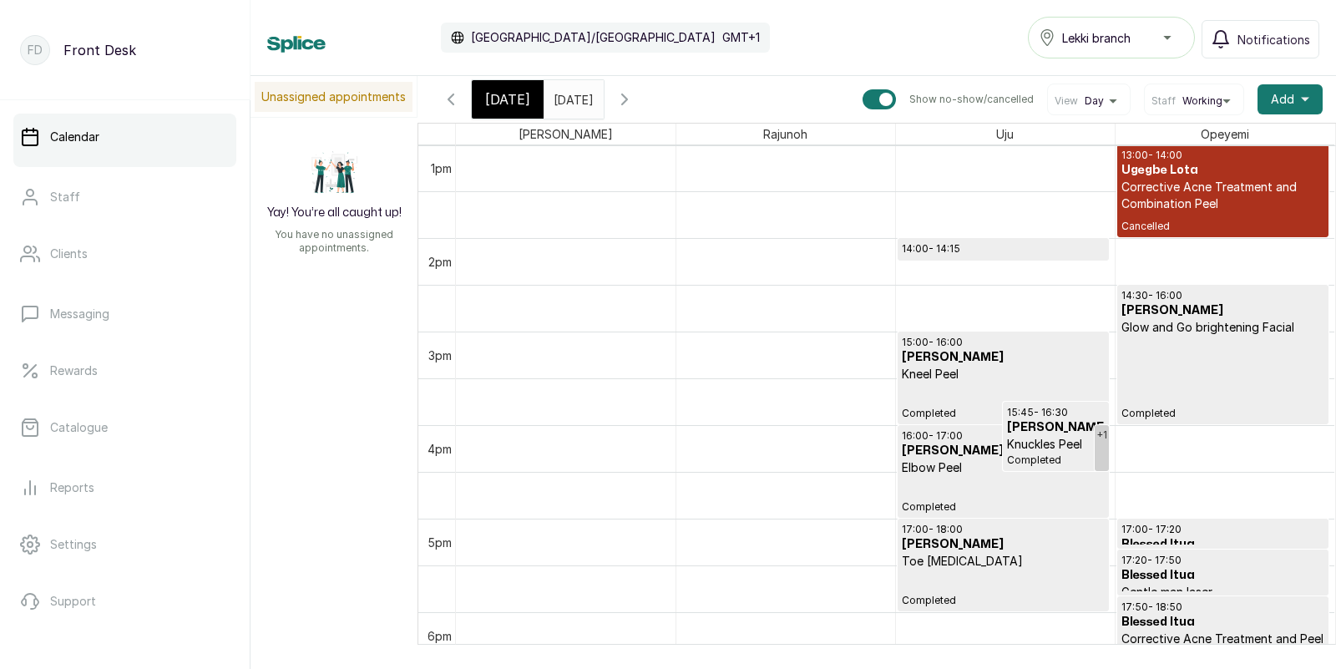
click at [587, 113] on div "[DATE] [DATE]" at bounding box center [573, 99] width 60 height 38
click at [571, 102] on input "[DATE]" at bounding box center [557, 95] width 27 height 28
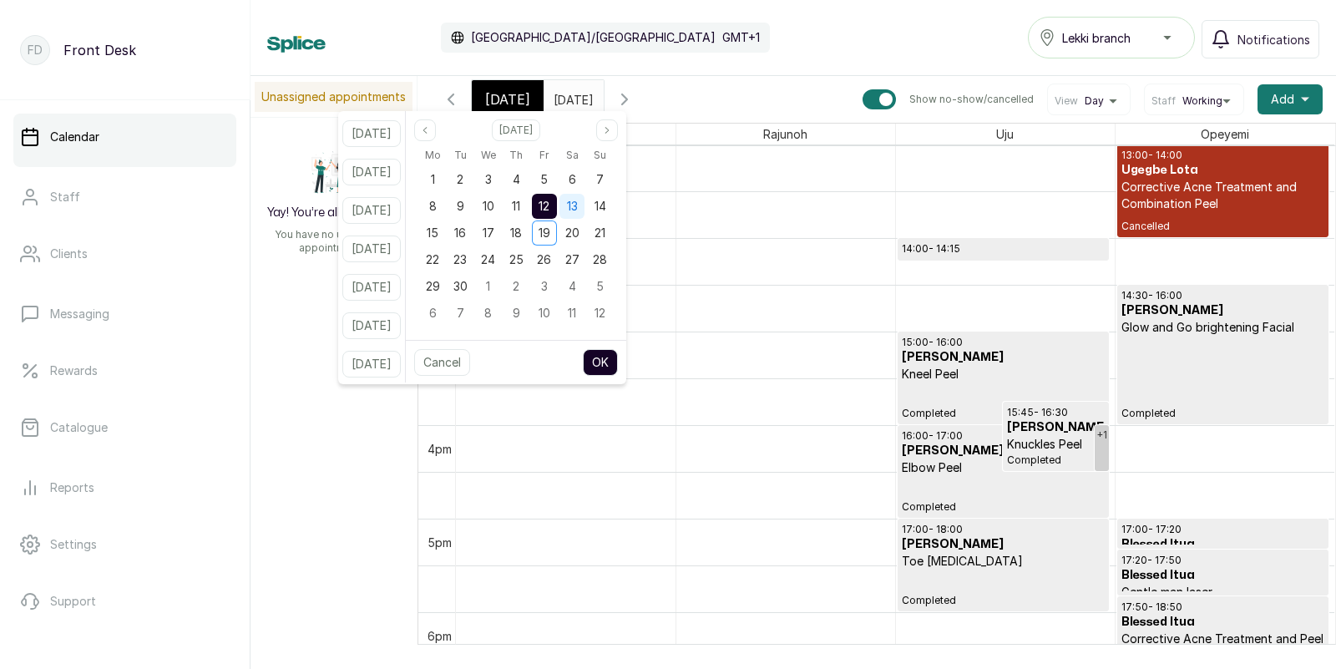
click at [578, 206] on span "13" at bounding box center [572, 206] width 11 height 14
click at [618, 358] on button "OK" at bounding box center [600, 362] width 35 height 27
type input "[DATE]"
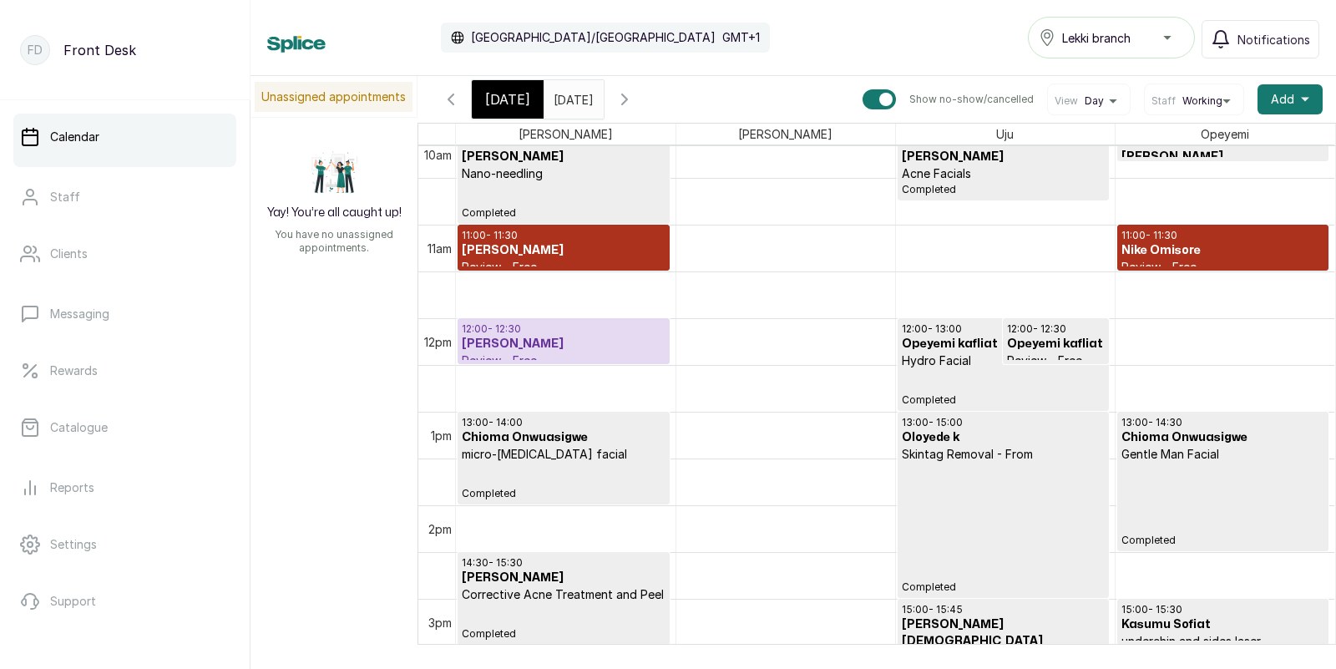
click at [572, 343] on h3 "[PERSON_NAME]" at bounding box center [564, 344] width 204 height 17
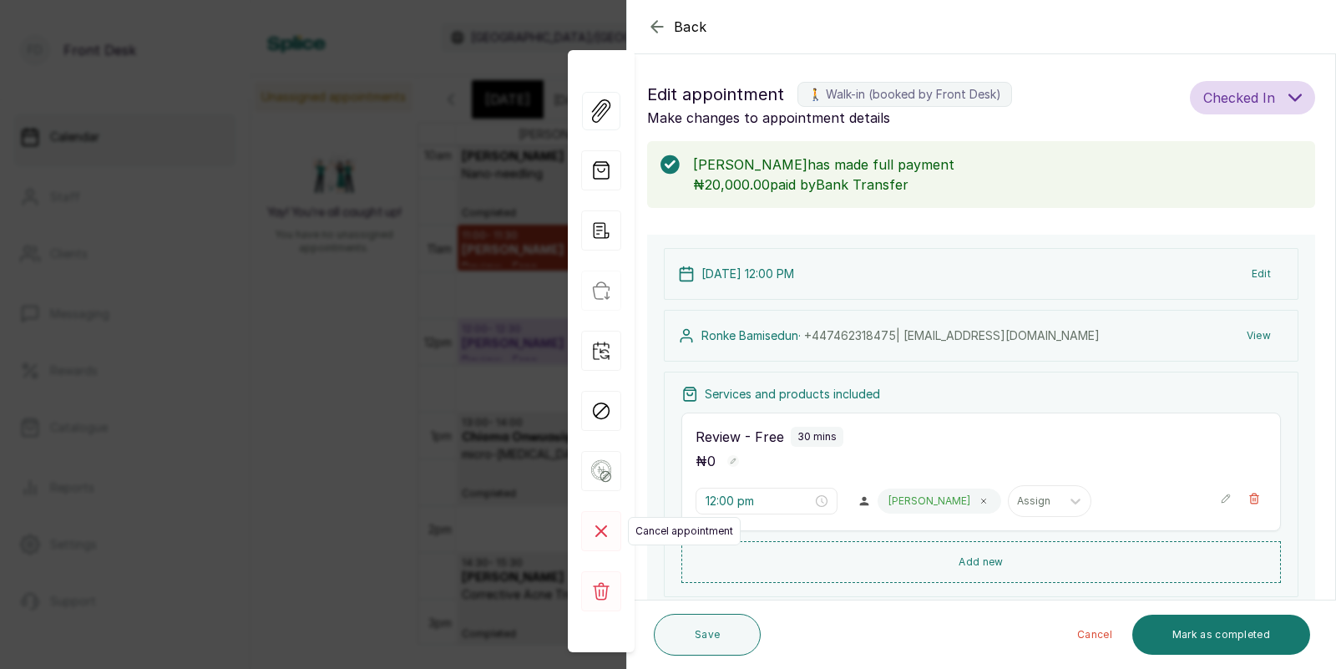
click at [605, 528] on rect at bounding box center [601, 531] width 40 height 40
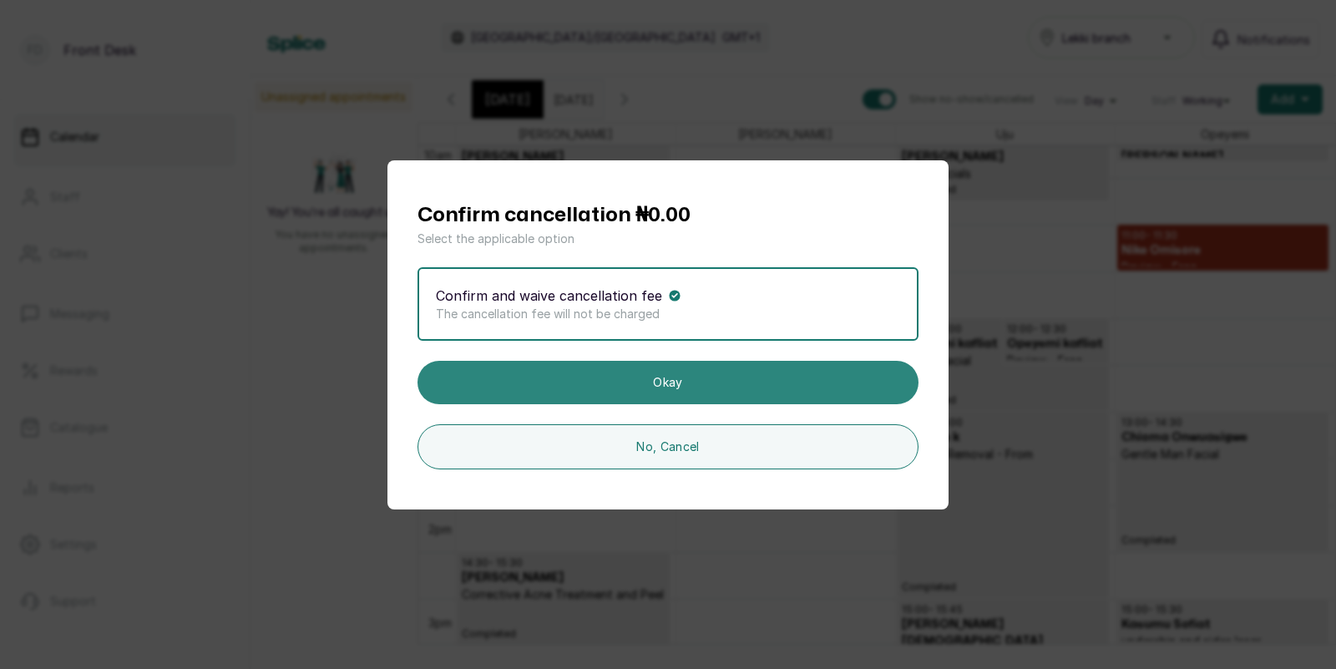
click at [674, 385] on button "Okay" at bounding box center [667, 382] width 501 height 43
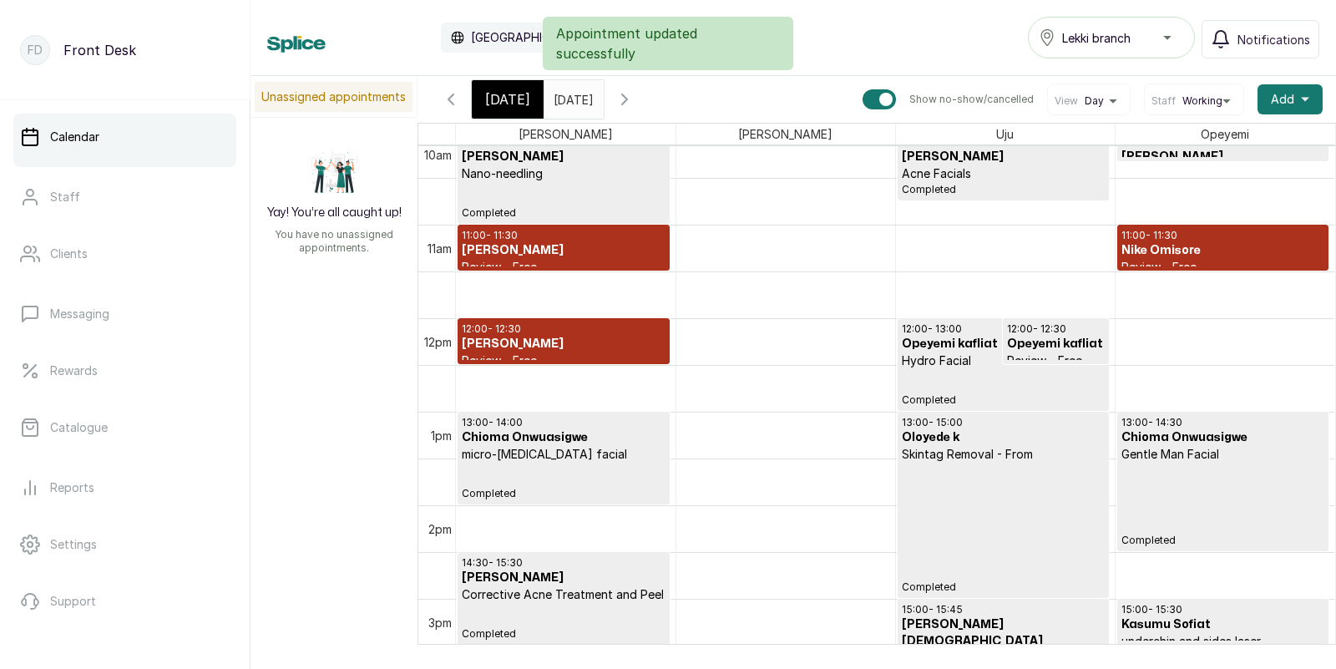
click at [888, 96] on div at bounding box center [885, 99] width 13 height 13
click at [862, 89] on input "Show no-show/cancelled" at bounding box center [862, 88] width 1 height 1
checkbox input "false"
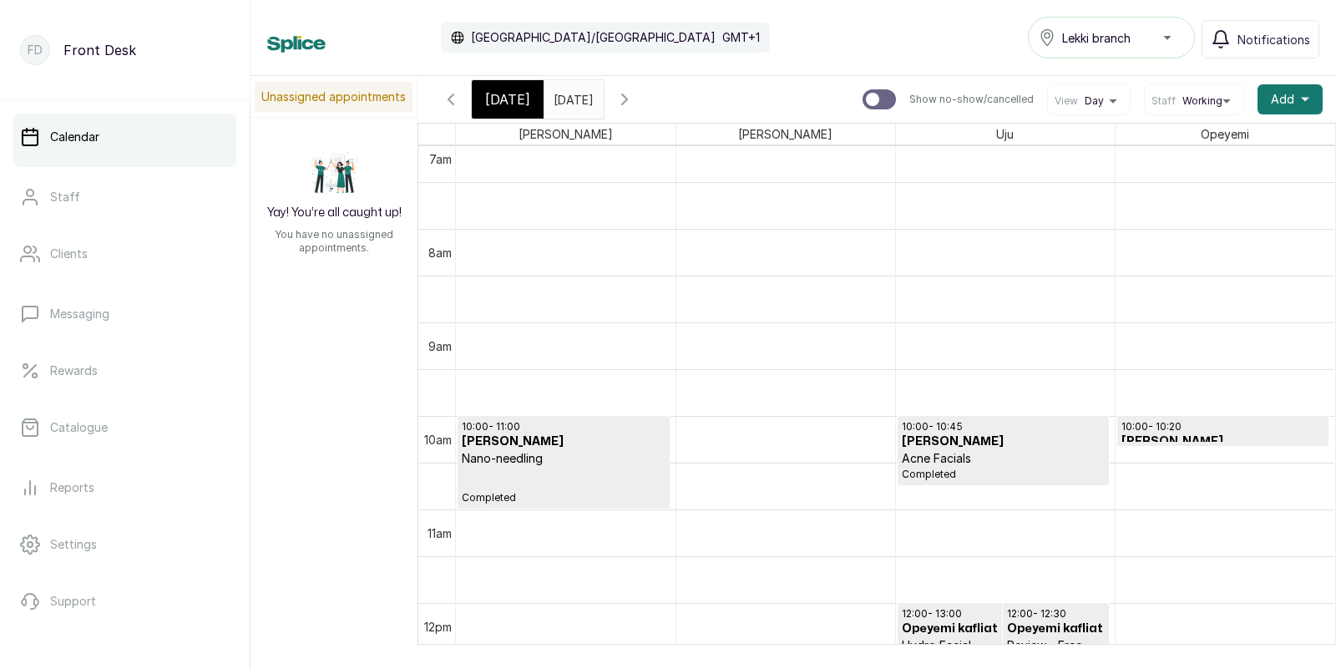
click at [498, 91] on span "[DATE]" at bounding box center [507, 99] width 45 height 20
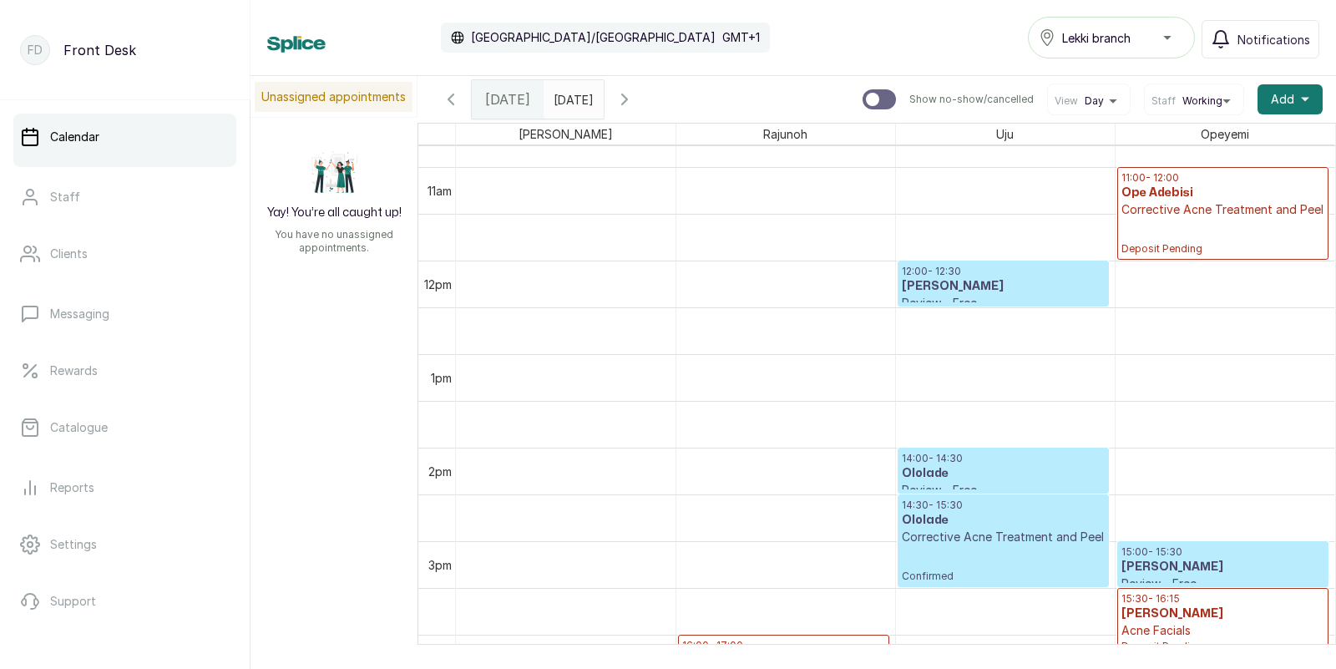
click at [627, 99] on icon "button" at bounding box center [624, 99] width 5 height 10
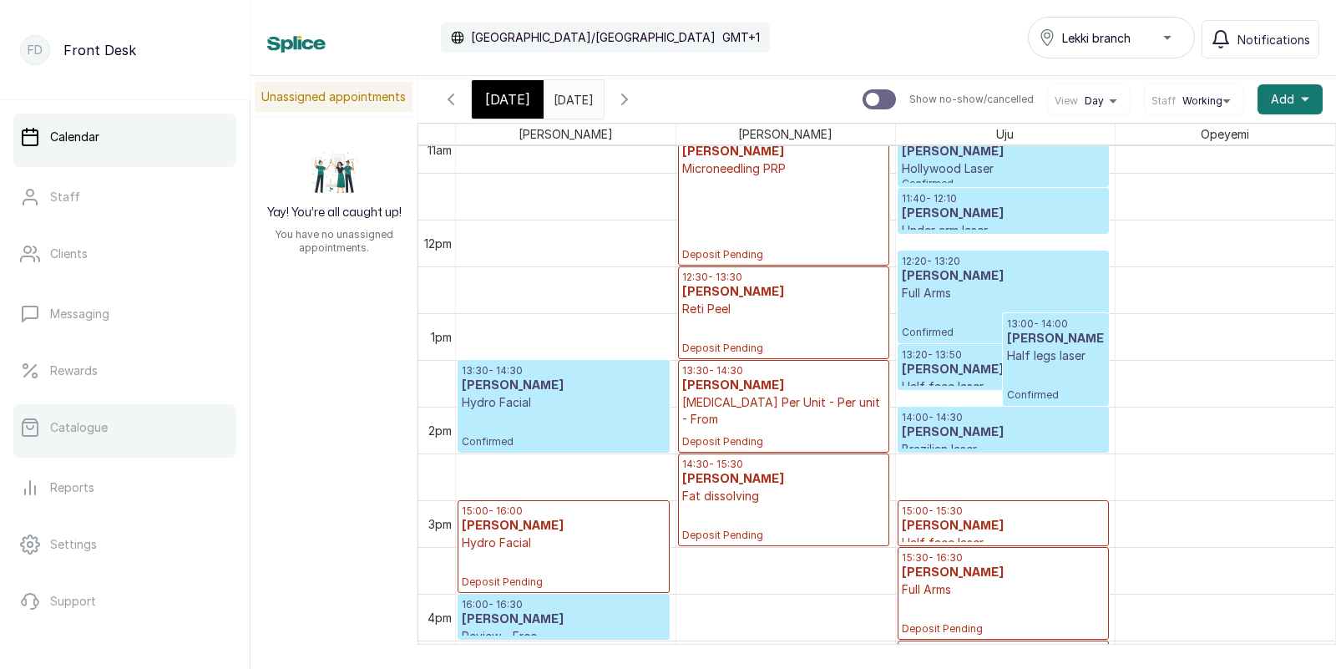
click at [99, 422] on p "Catalogue" at bounding box center [79, 427] width 58 height 17
